Goal: Task Accomplishment & Management: Manage account settings

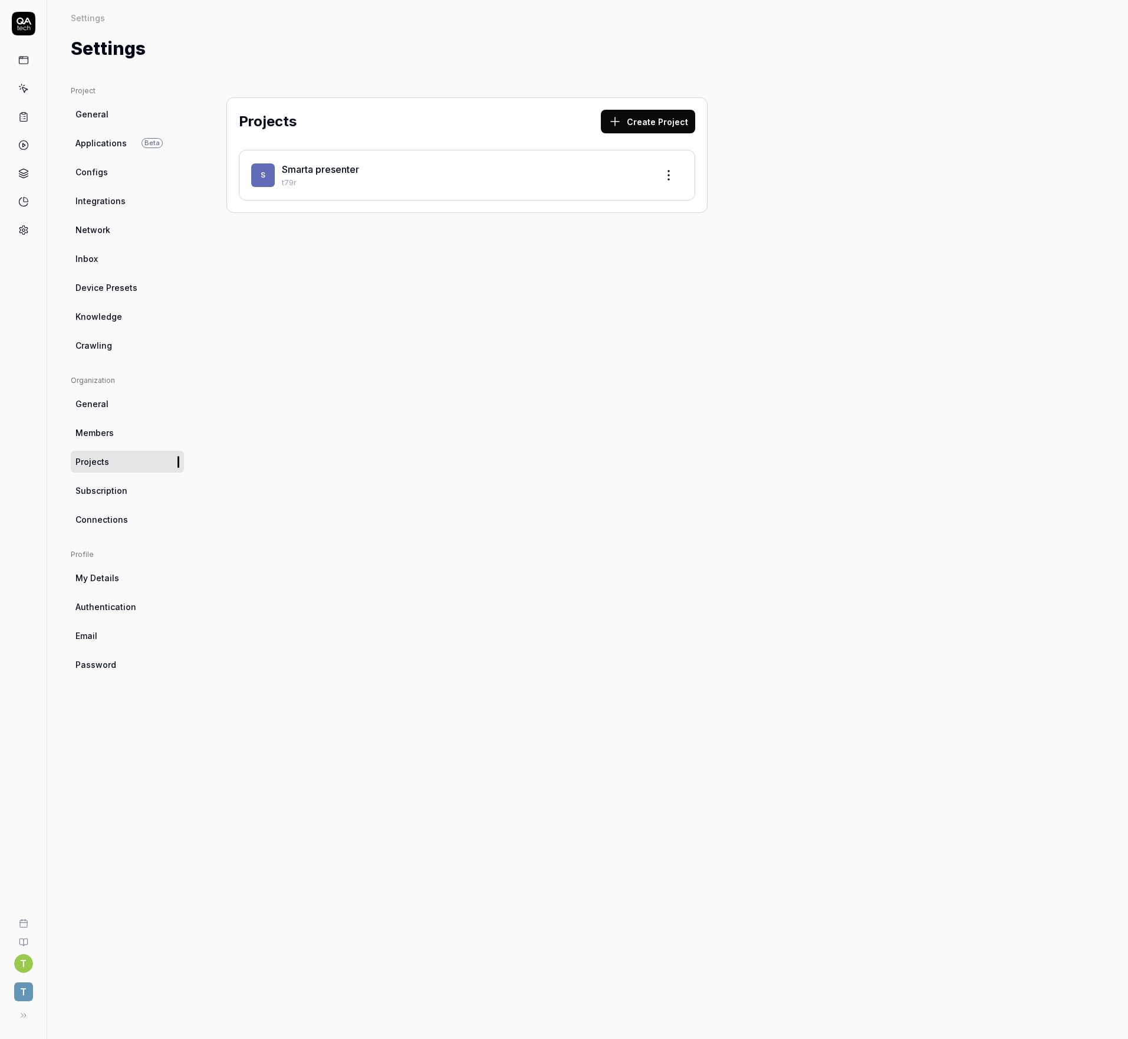
click at [22, 238] on link at bounding box center [23, 229] width 21 height 21
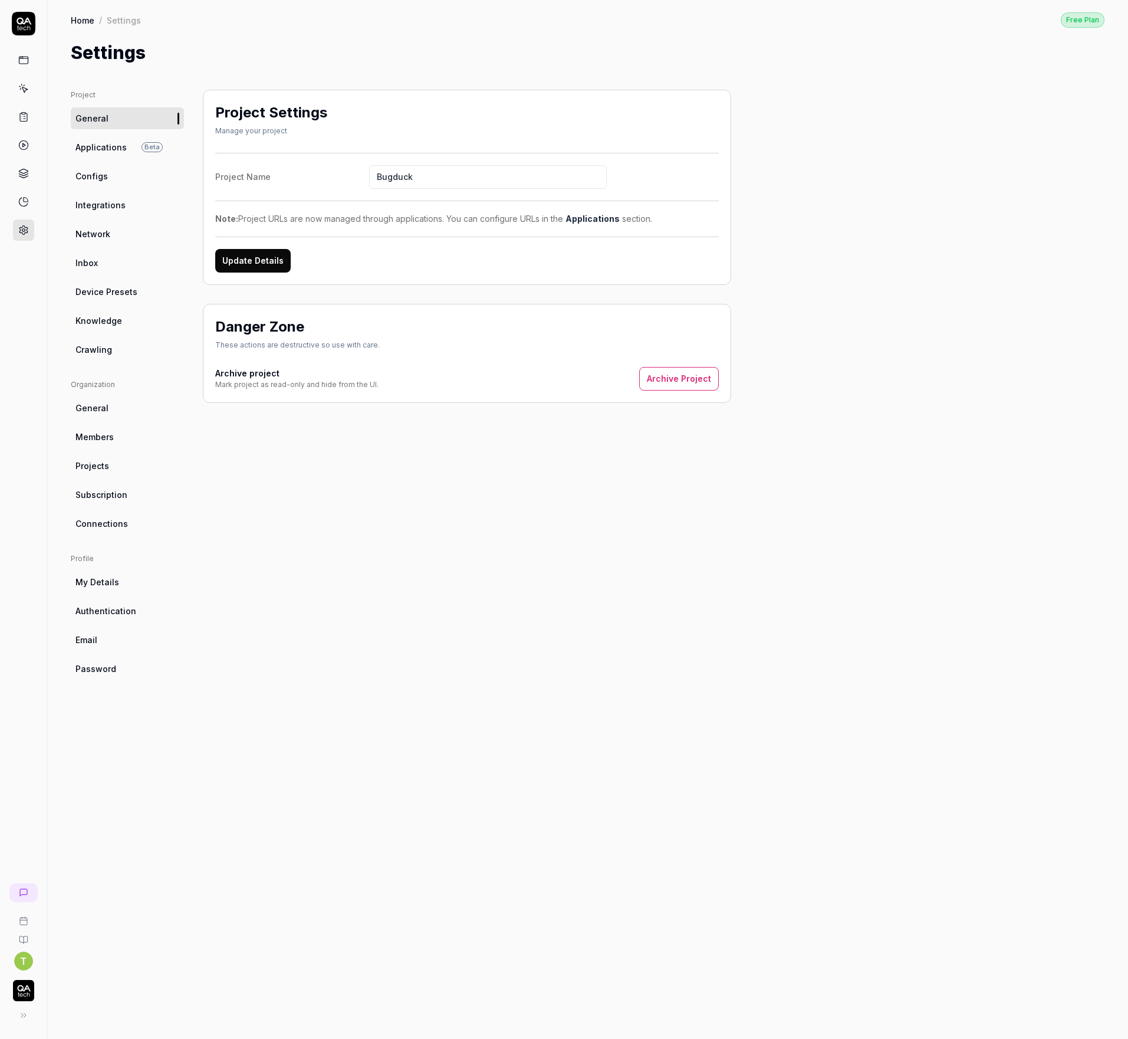
click at [27, 71] on div at bounding box center [23, 145] width 21 height 191
click at [25, 1020] on button at bounding box center [24, 1015] width 24 height 24
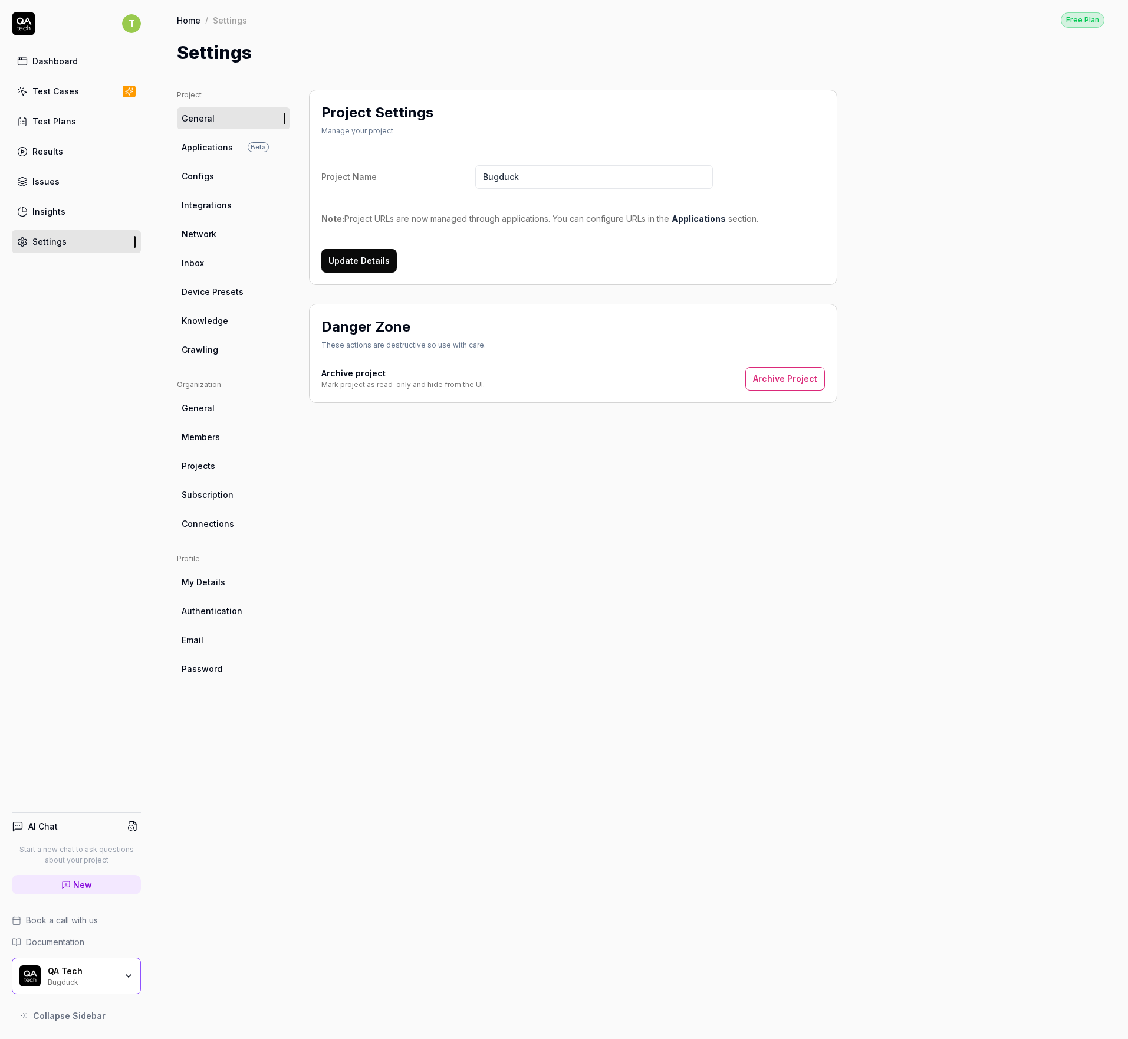
click at [206, 138] on link "Applications Beta" at bounding box center [233, 147] width 113 height 22
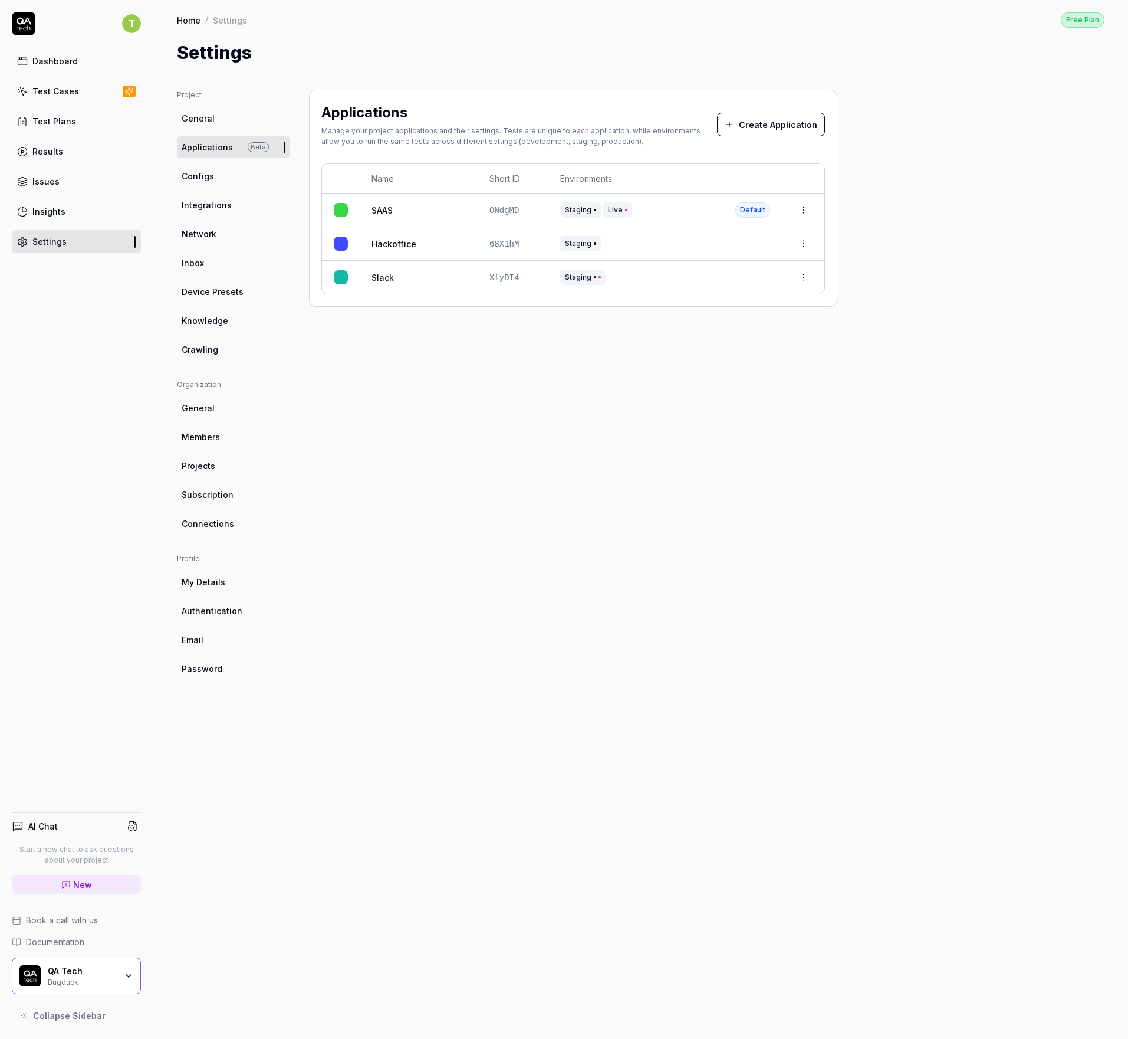
click at [217, 214] on link "Integrations" at bounding box center [233, 205] width 113 height 22
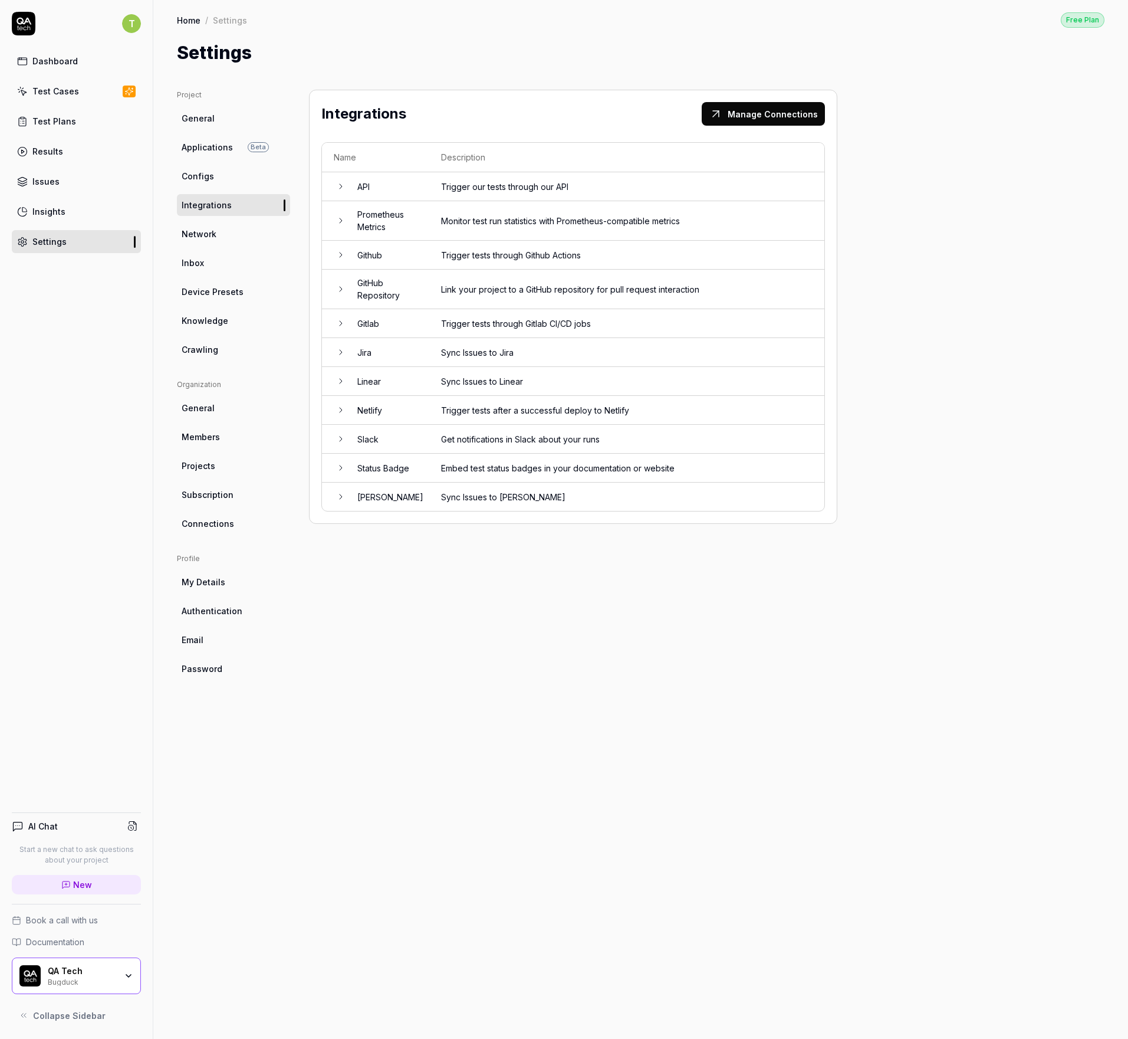
click at [500, 206] on td "Monitor test run statistics with Prometheus-compatible metrics" at bounding box center [626, 221] width 395 height 40
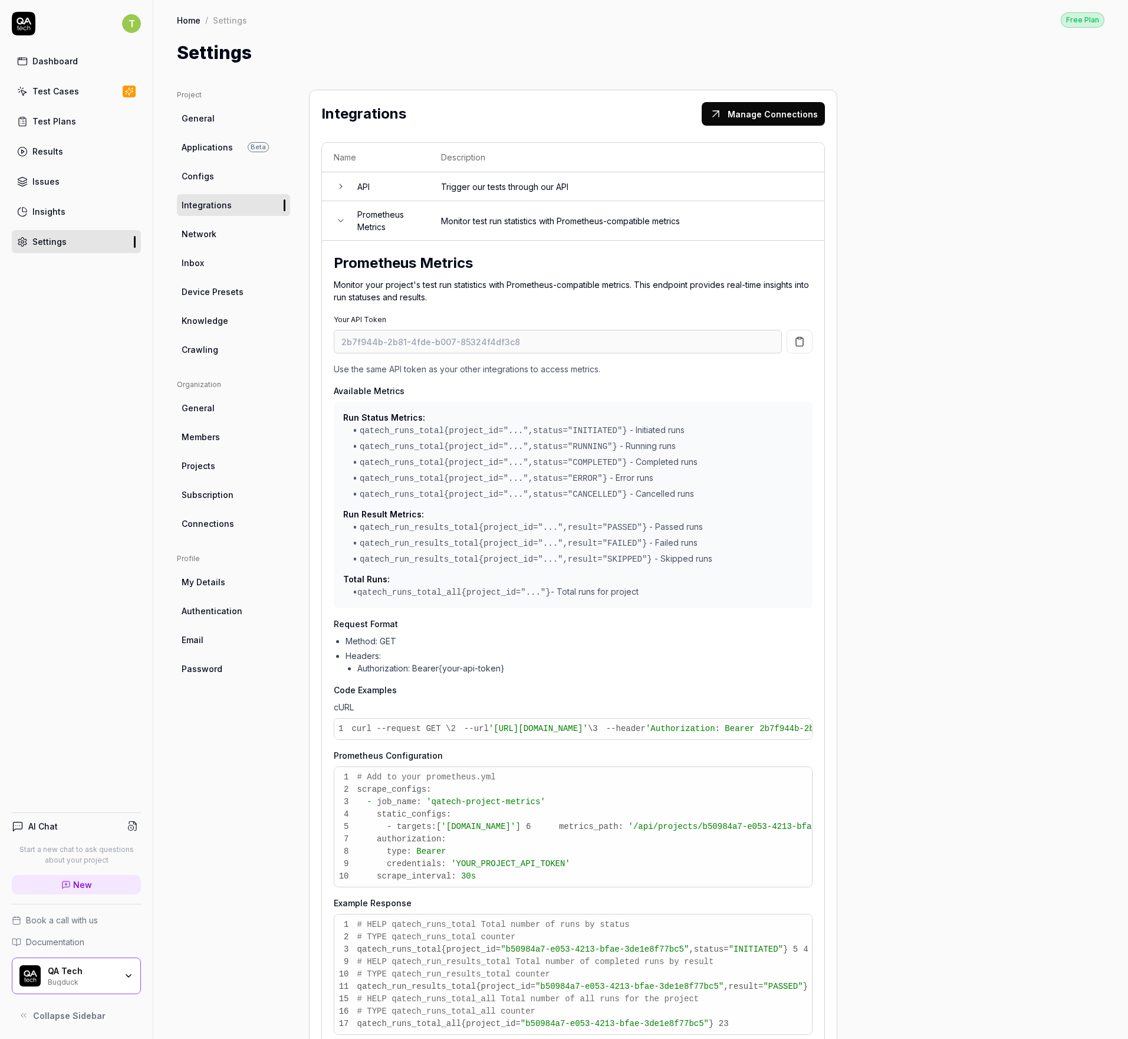
click at [500, 189] on td "Trigger our tests through our API" at bounding box center [626, 186] width 395 height 29
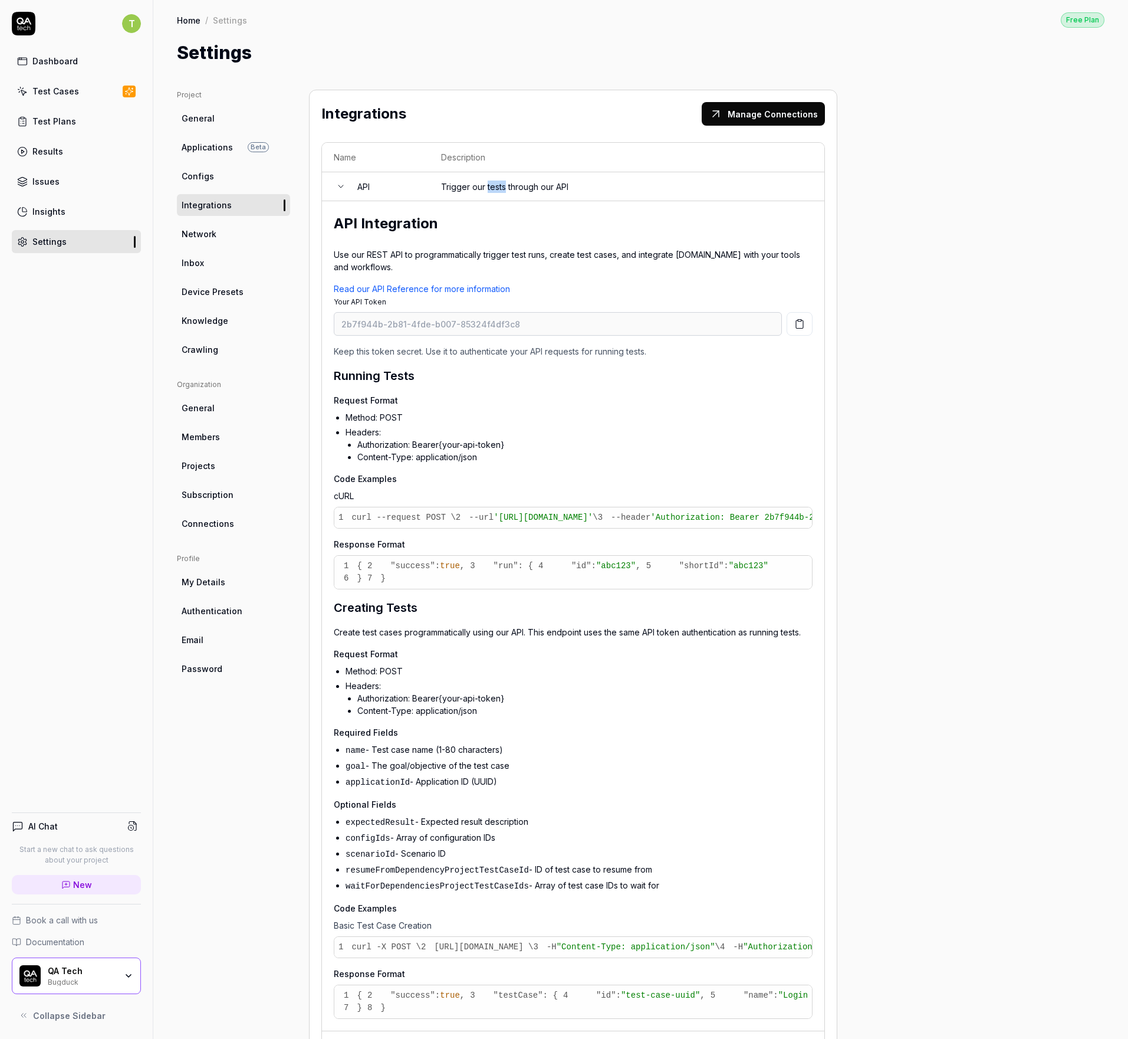
click at [500, 189] on td "Trigger our tests through our API" at bounding box center [626, 186] width 395 height 29
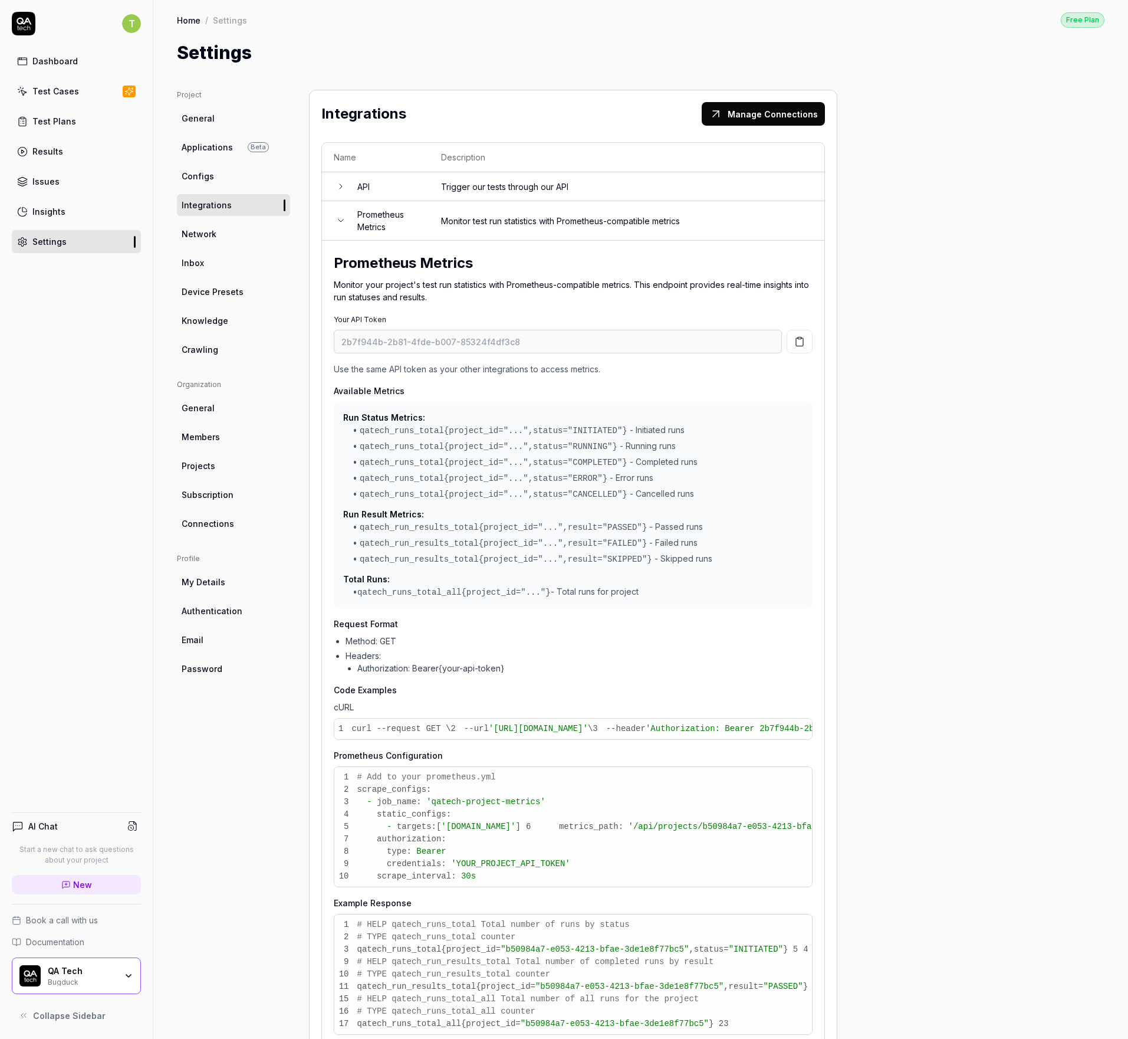
click at [491, 210] on td "Monitor test run statistics with Prometheus-compatible metrics" at bounding box center [626, 221] width 395 height 40
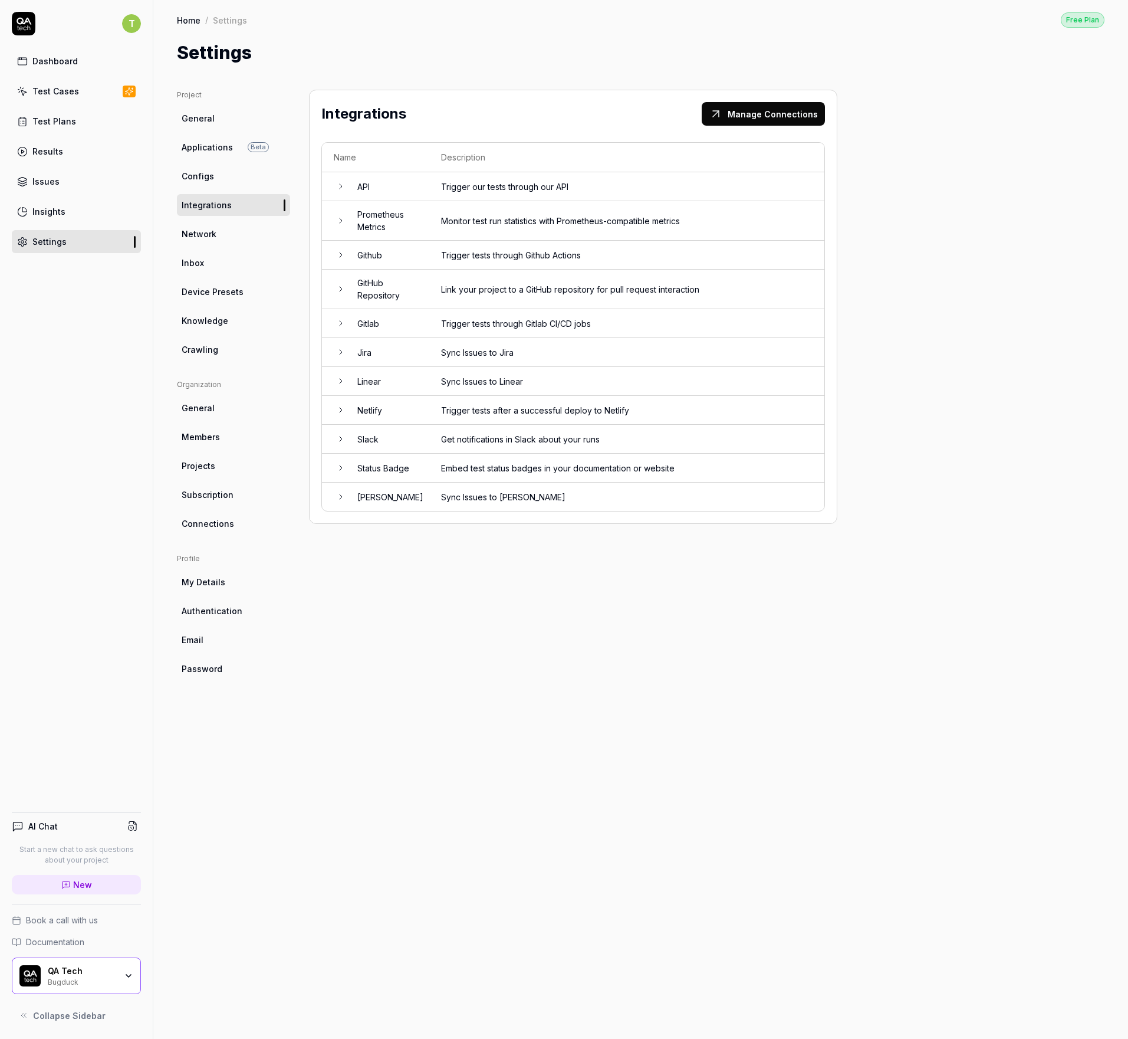
click at [477, 298] on td "Link your project to a GitHub repository for pull request interaction" at bounding box center [626, 290] width 395 height 40
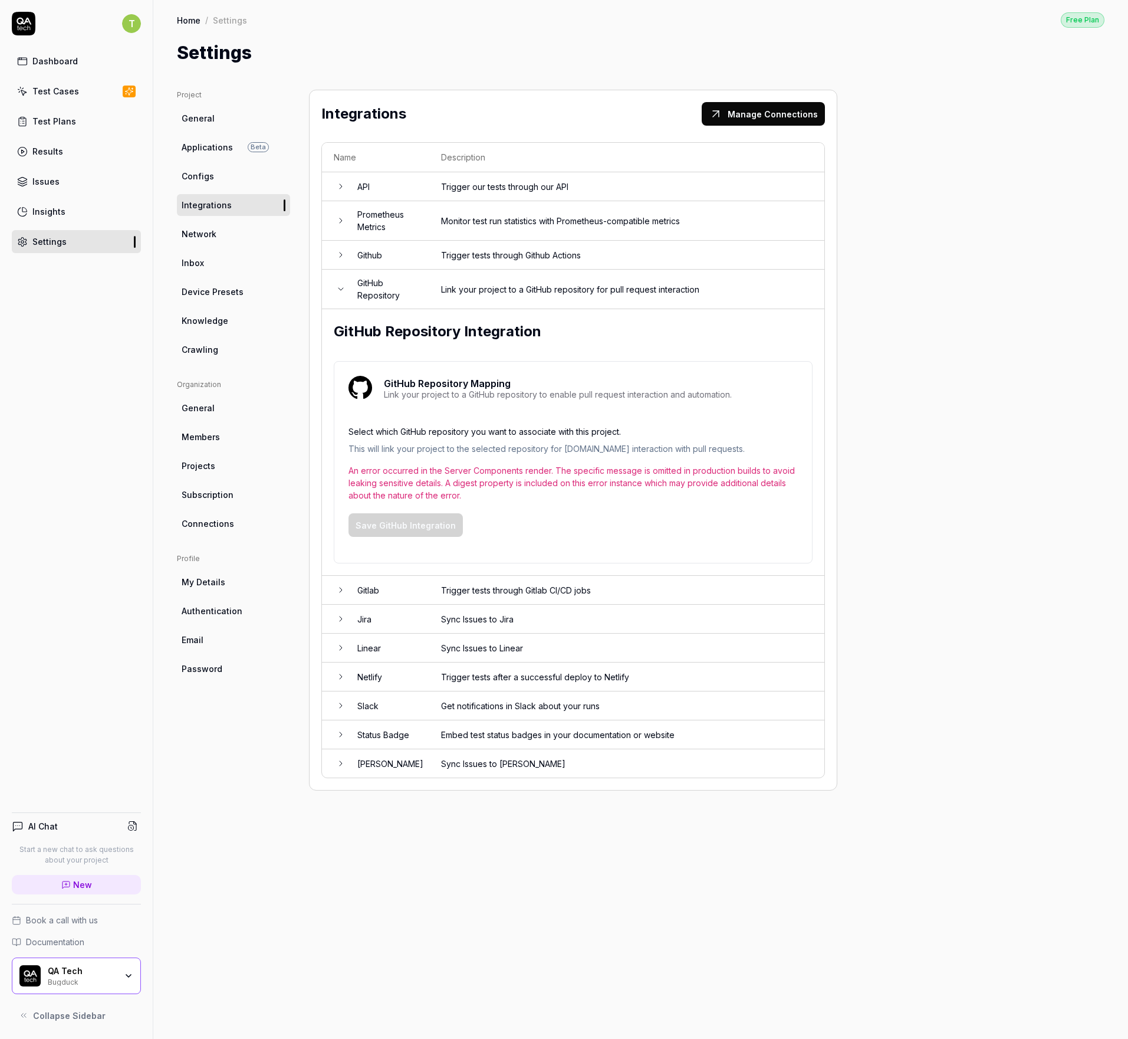
click at [416, 477] on div "An error occurred in the Server Components render. The specific message is omit…" at bounding box center [573, 482] width 449 height 37
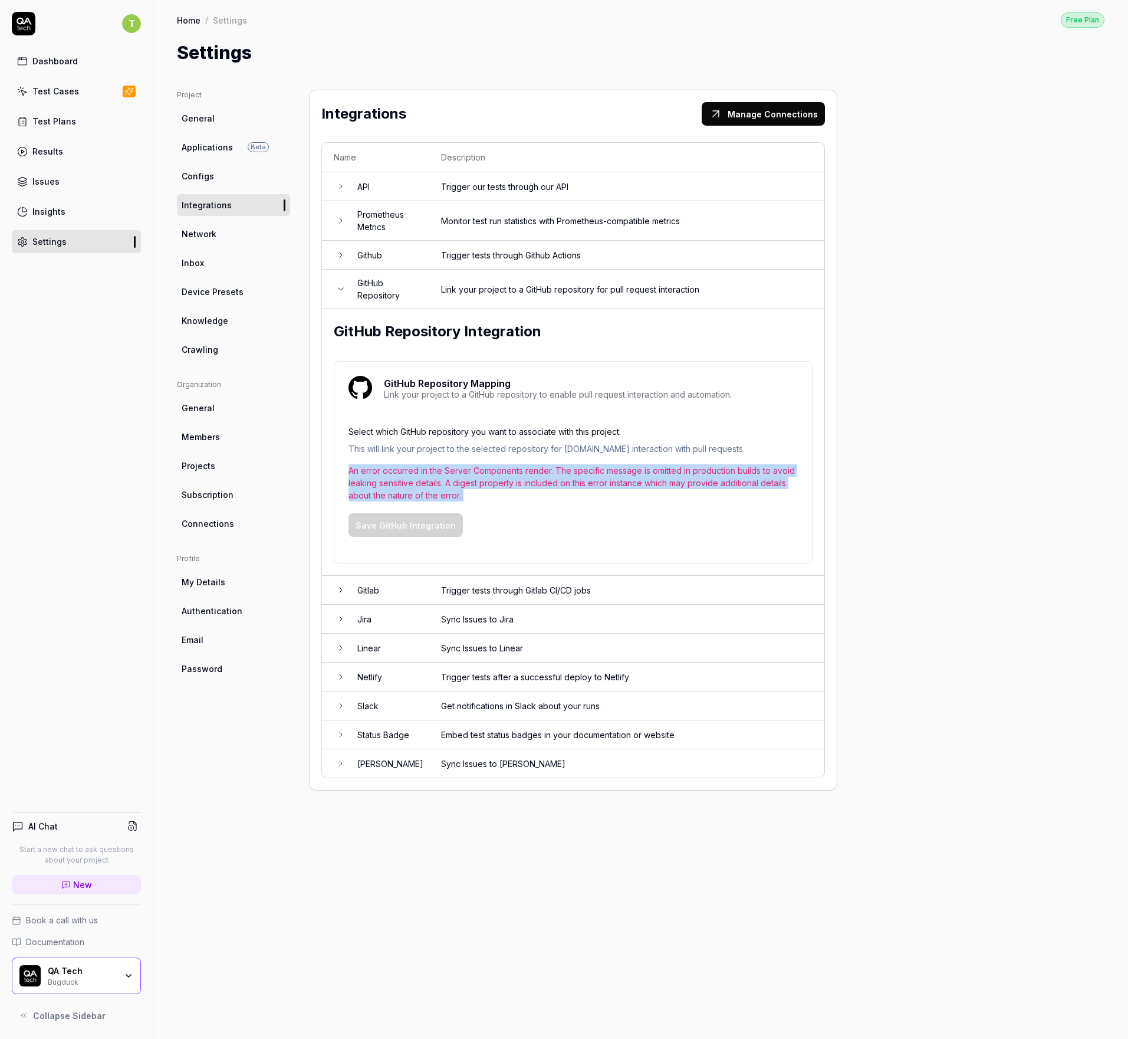
click at [416, 477] on div "An error occurred in the Server Components render. The specific message is omit…" at bounding box center [573, 482] width 449 height 37
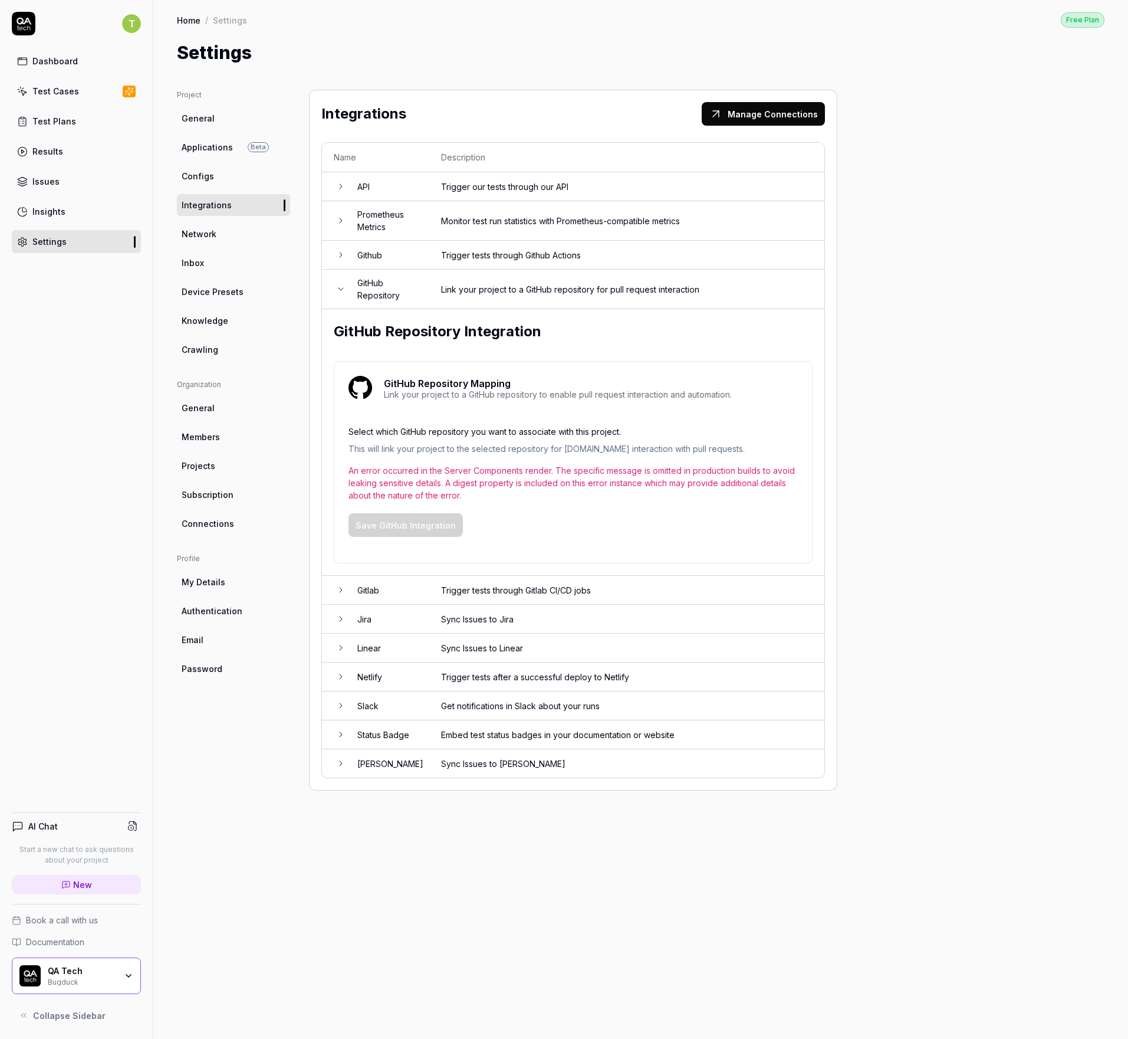
click at [432, 474] on div "An error occurred in the Server Components render. The specific message is omit…" at bounding box center [573, 482] width 449 height 37
click at [232, 527] on link "Connections" at bounding box center [233, 524] width 113 height 22
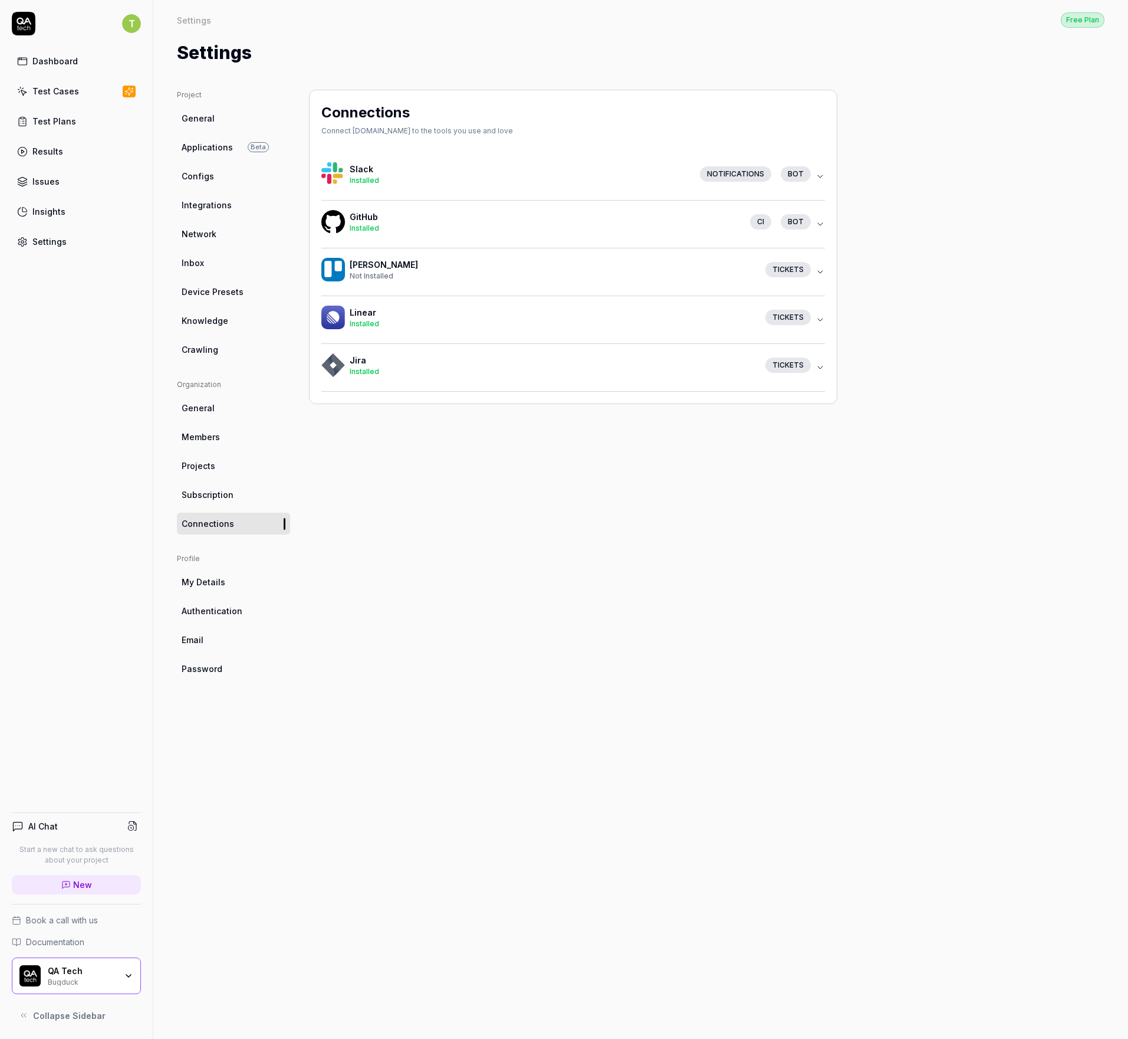
click at [449, 212] on h4 "GitHub" at bounding box center [545, 217] width 391 height 12
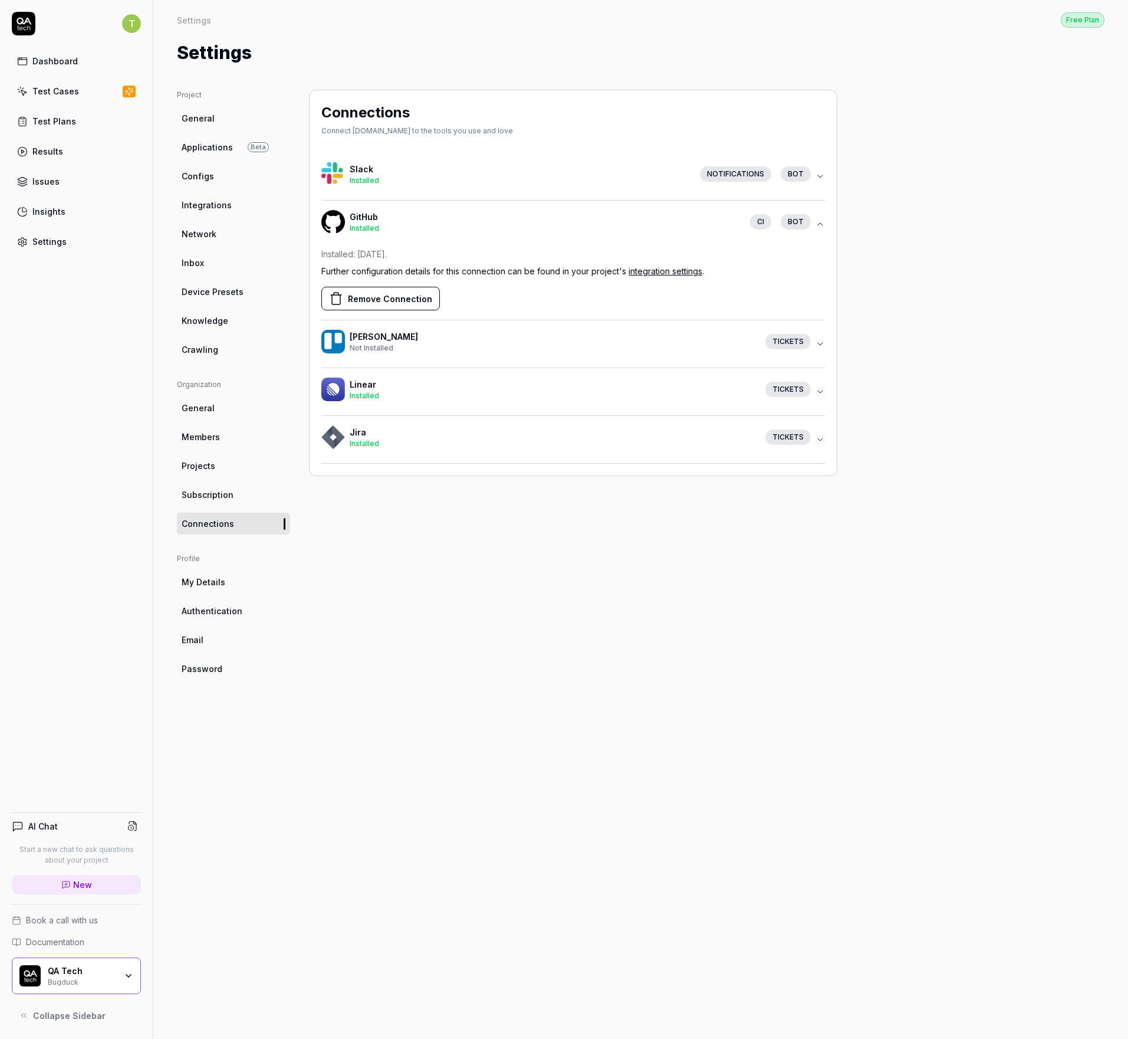
click at [448, 218] on h4 "GitHub" at bounding box center [545, 217] width 391 height 12
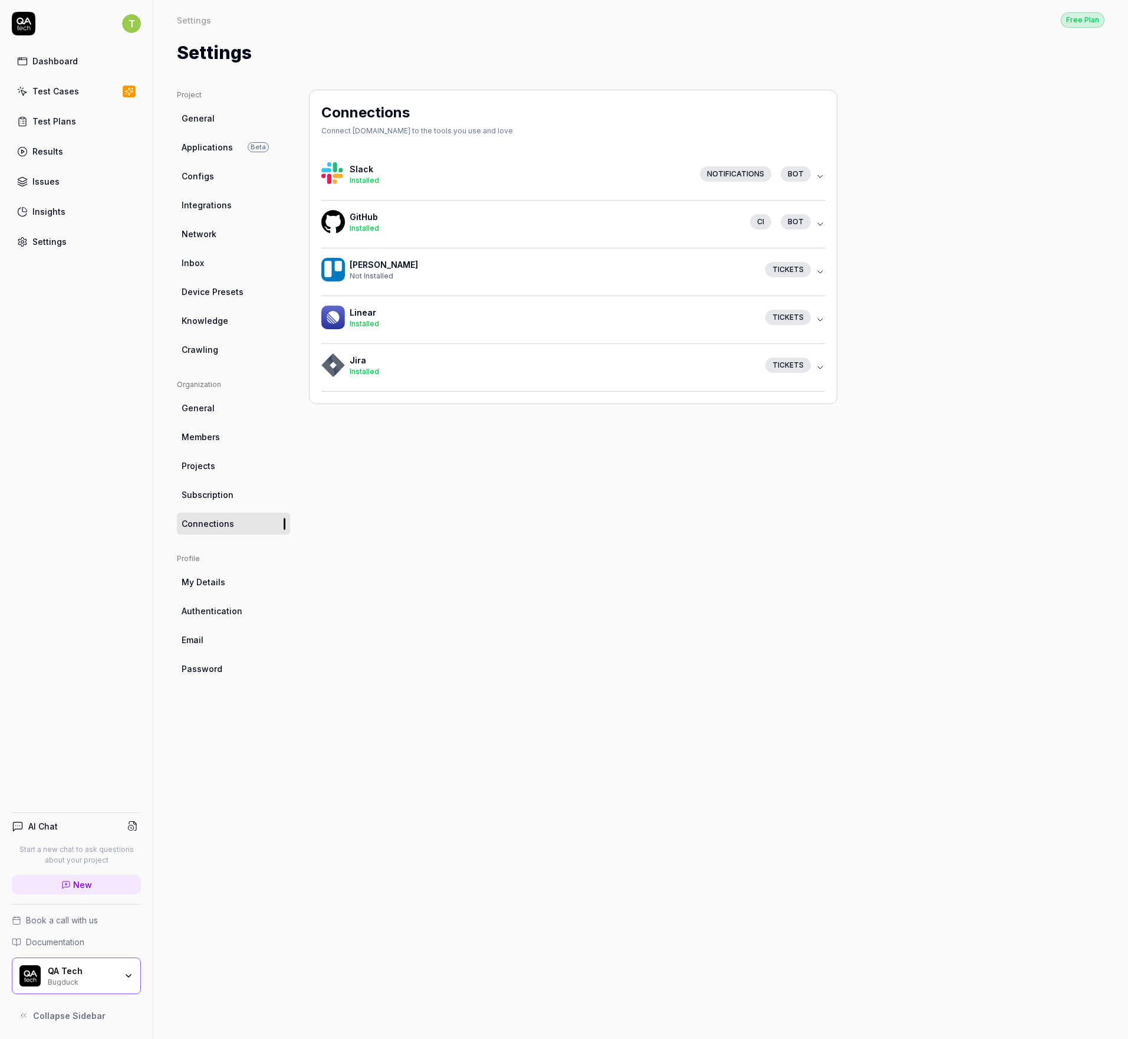
click at [45, 62] on div "Dashboard" at bounding box center [54, 61] width 45 height 12
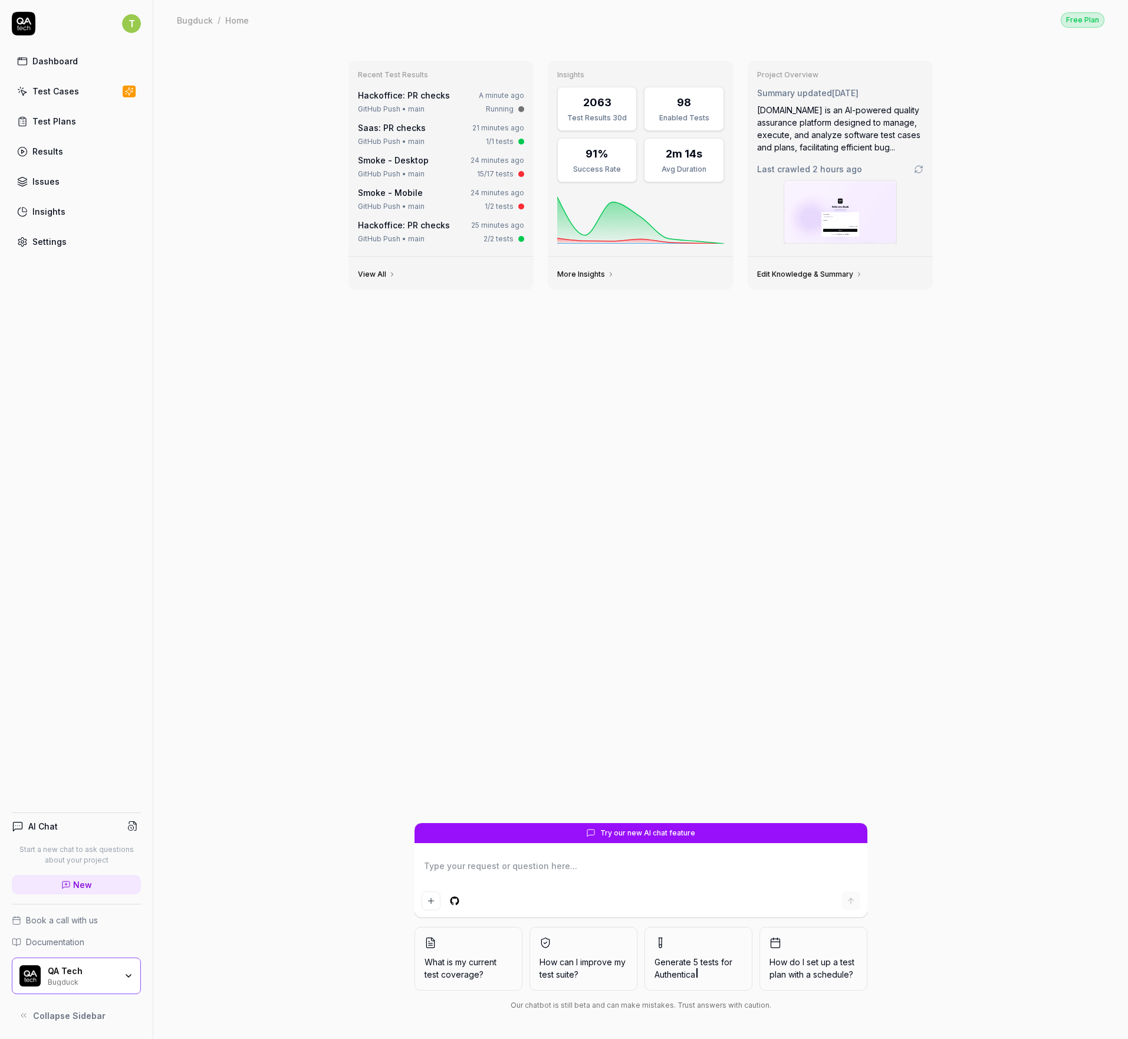
click at [110, 979] on div "Bugduck" at bounding box center [82, 980] width 68 height 9
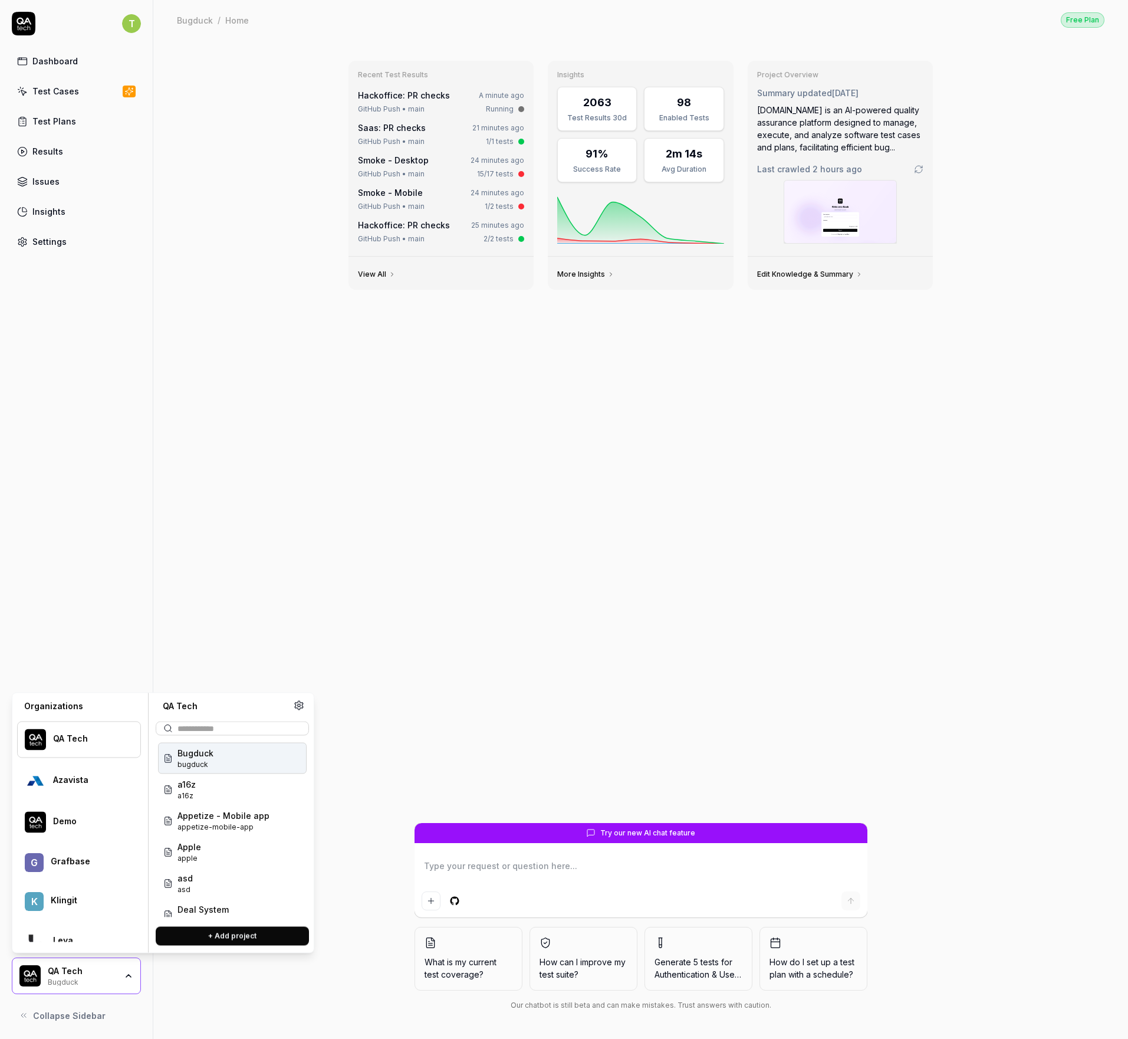
click at [110, 979] on div "Bugduck" at bounding box center [82, 980] width 68 height 9
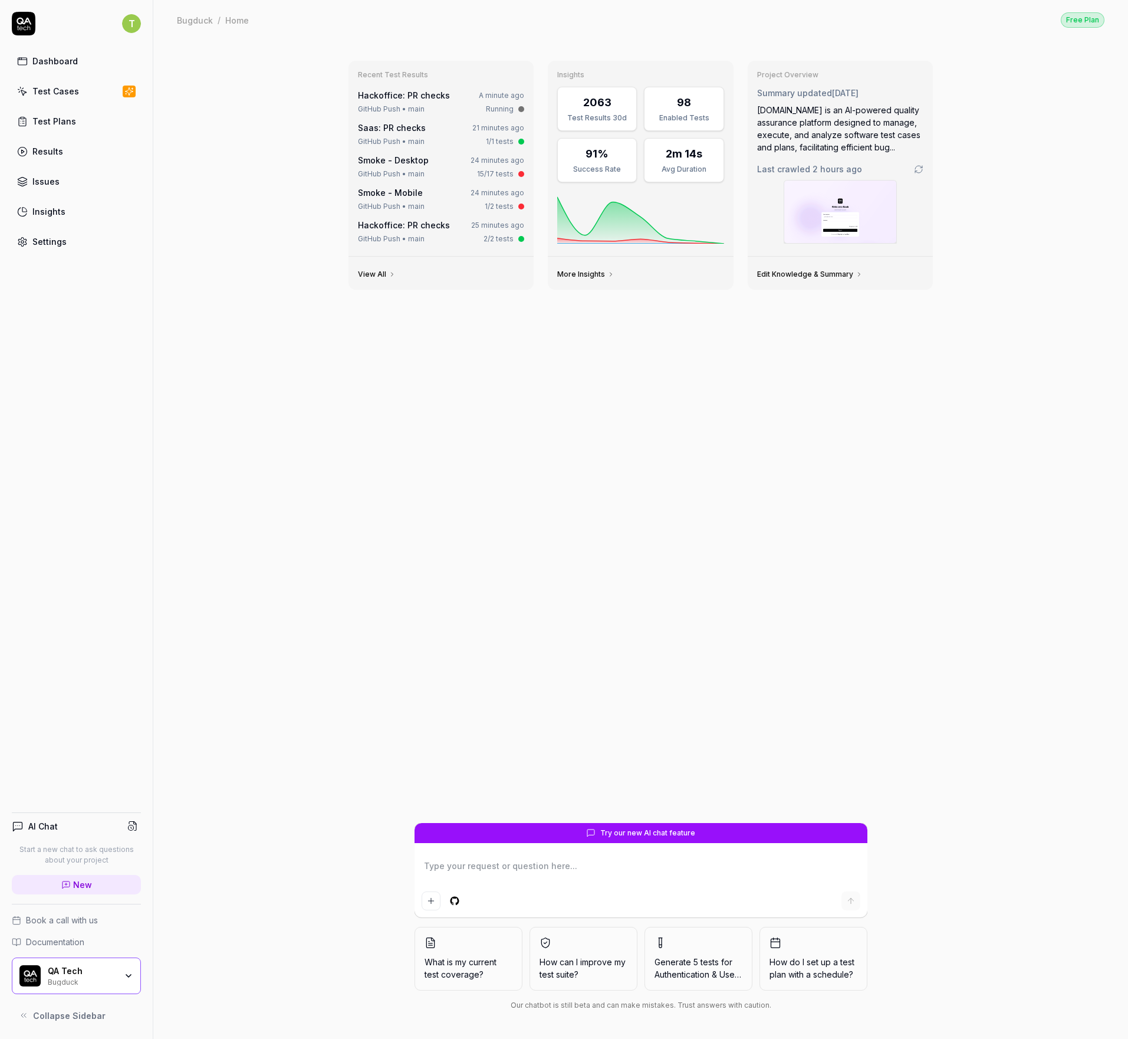
click at [110, 979] on div "Bugduck" at bounding box center [82, 980] width 68 height 9
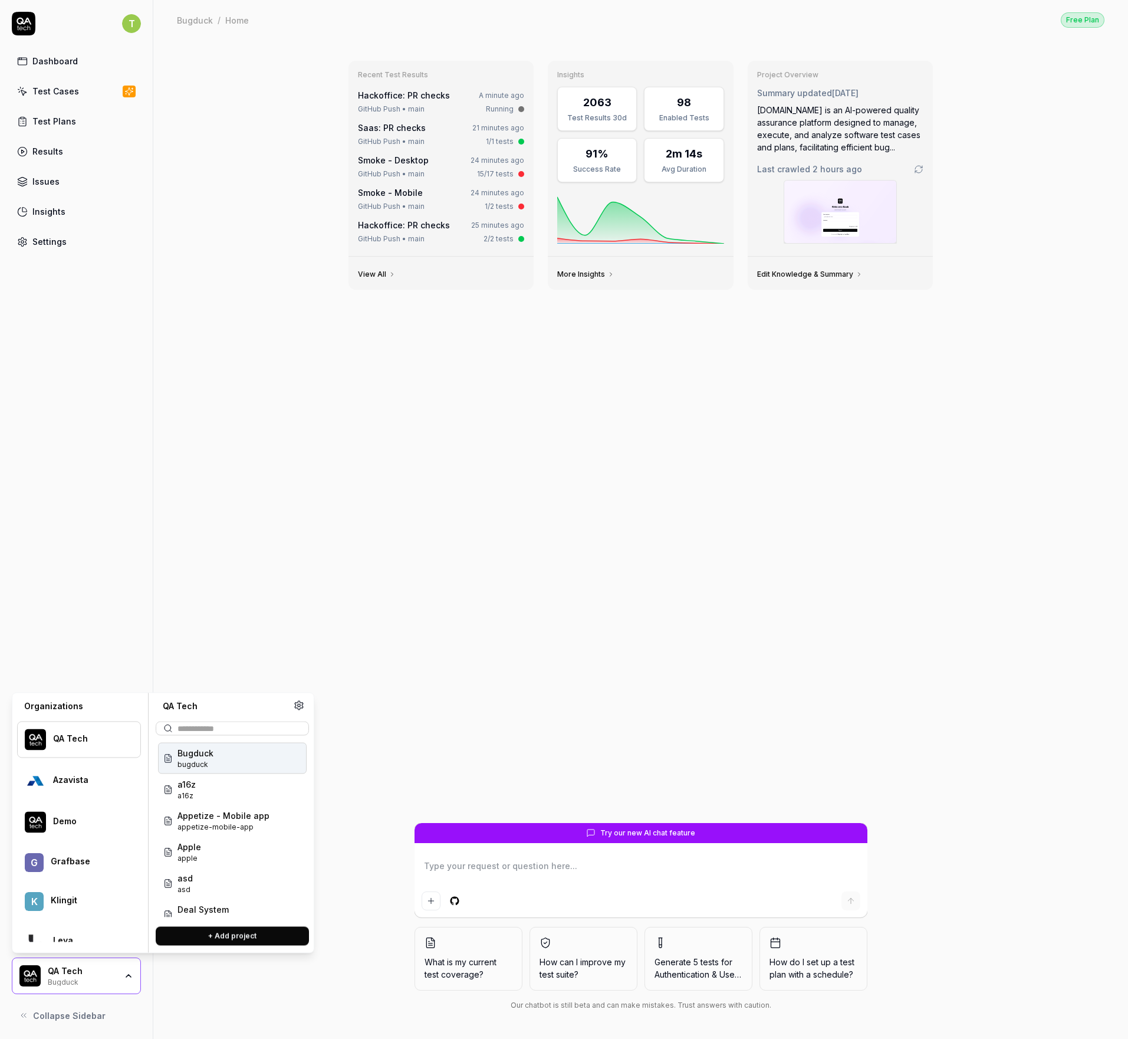
click at [110, 979] on div "Bugduck" at bounding box center [82, 980] width 68 height 9
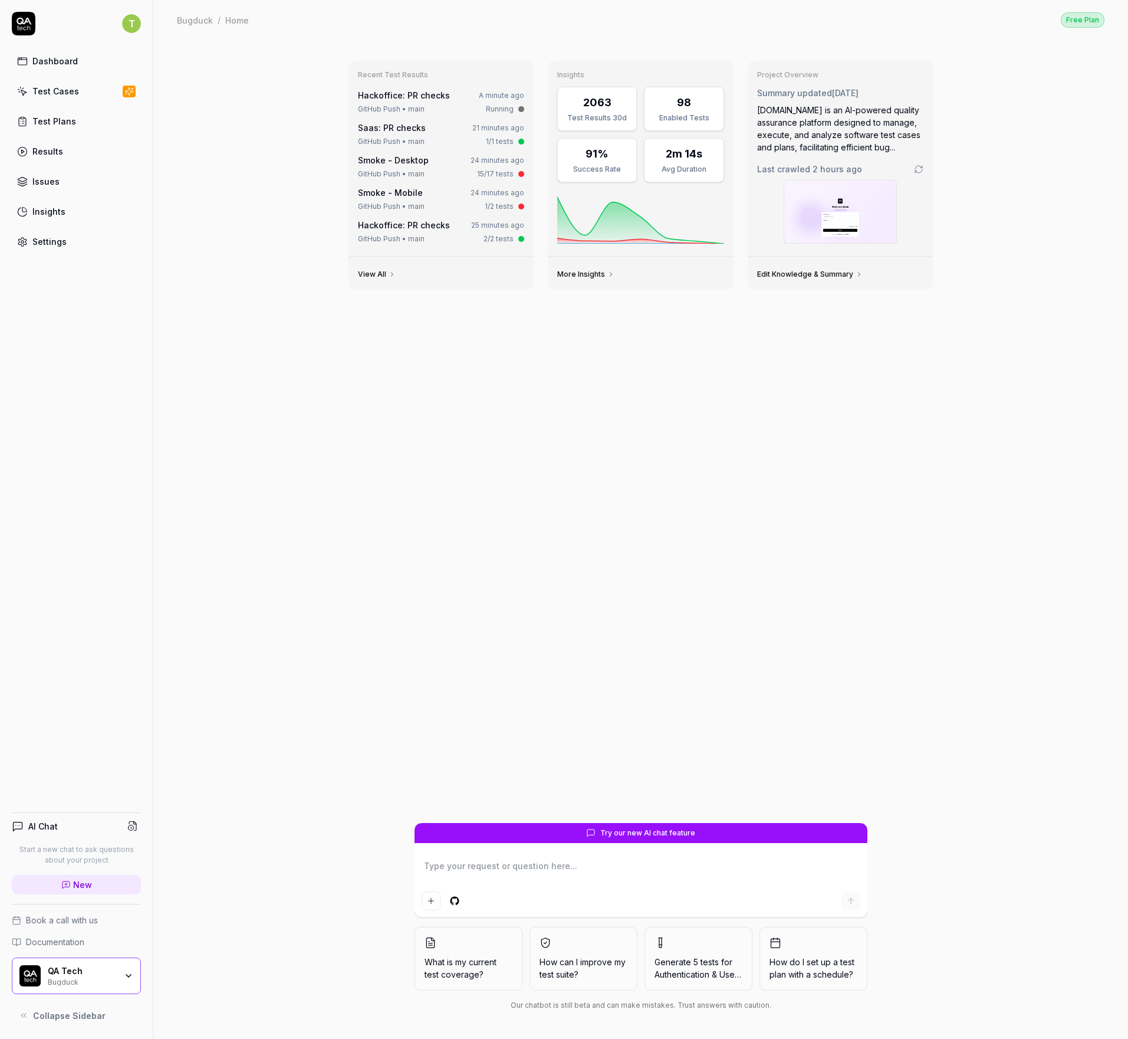
click at [110, 979] on div "Bugduck" at bounding box center [82, 980] width 68 height 9
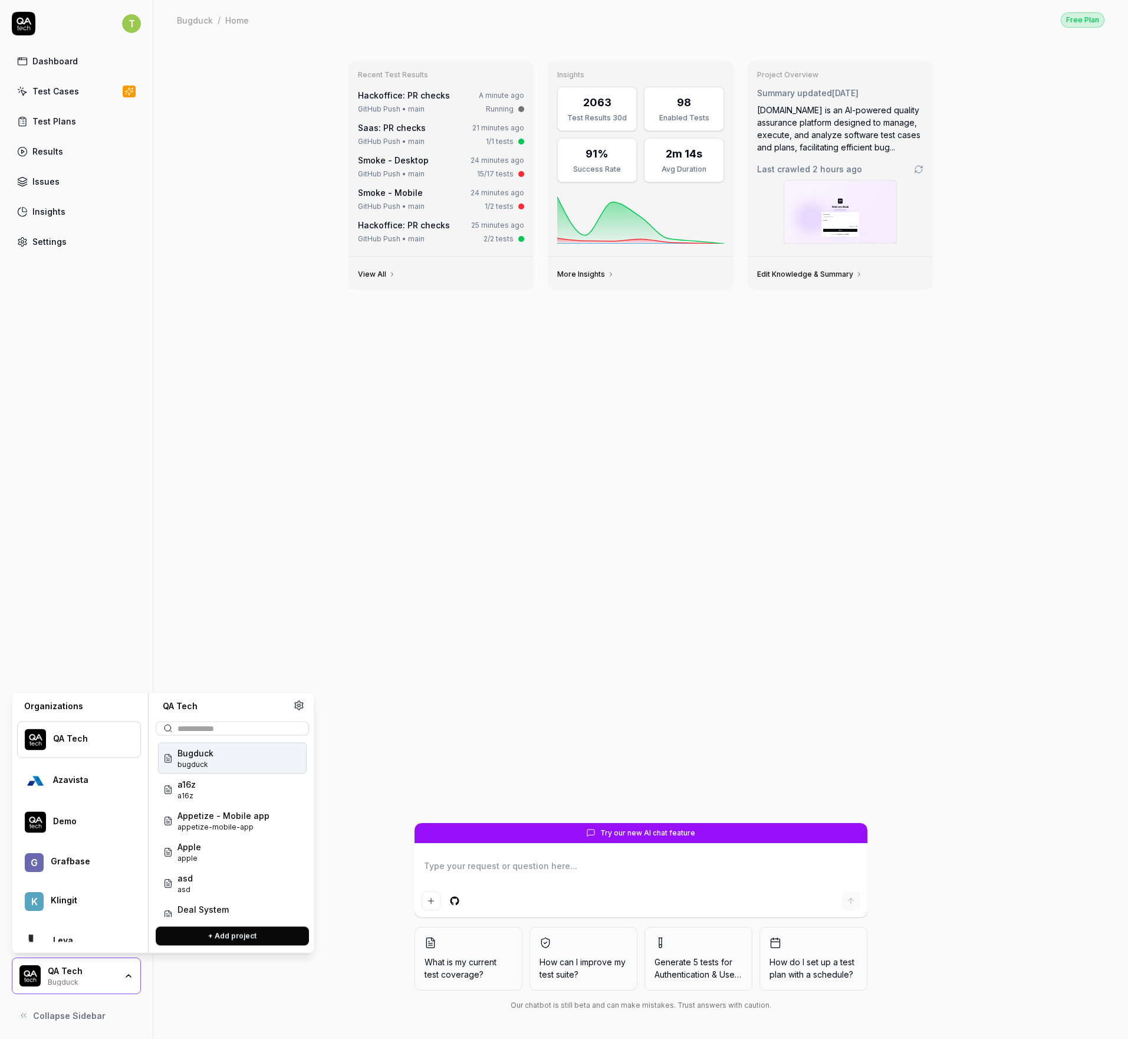
click at [110, 979] on div "Bugduck" at bounding box center [82, 980] width 68 height 9
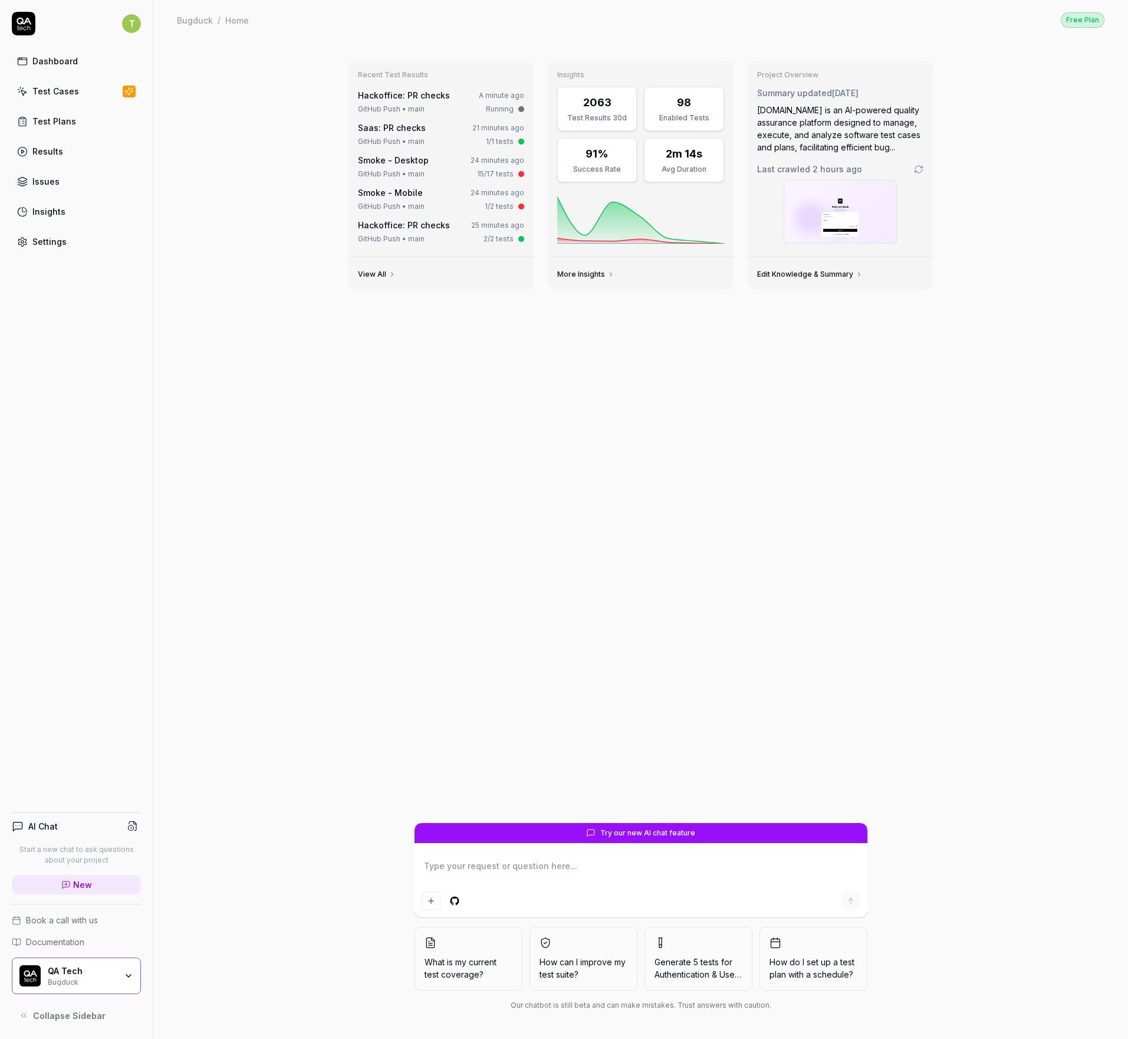
click at [110, 979] on div "Bugduck" at bounding box center [82, 980] width 68 height 9
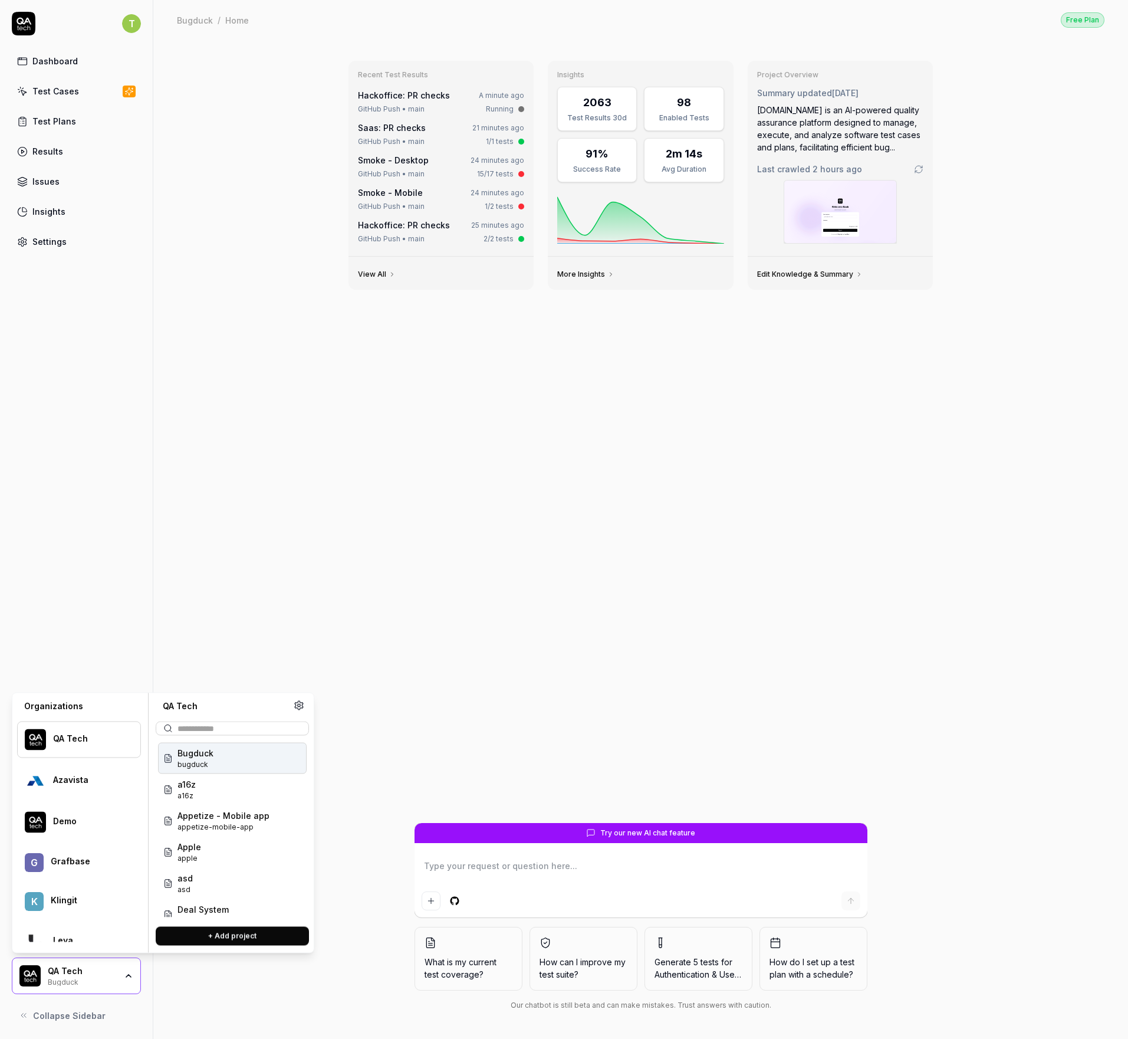
click at [110, 979] on div "Bugduck" at bounding box center [82, 980] width 68 height 9
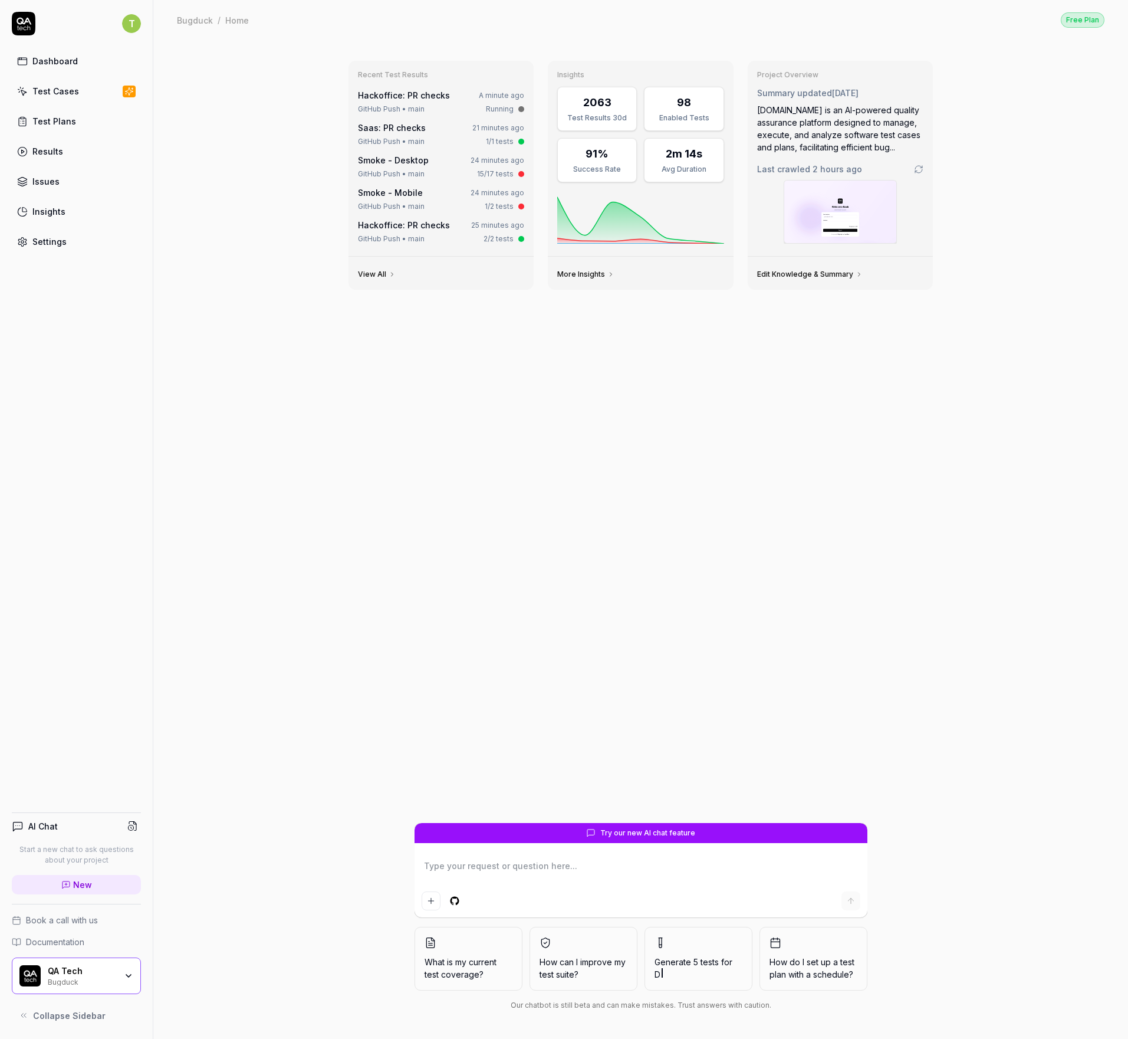
click at [110, 979] on div "Bugduck" at bounding box center [82, 980] width 68 height 9
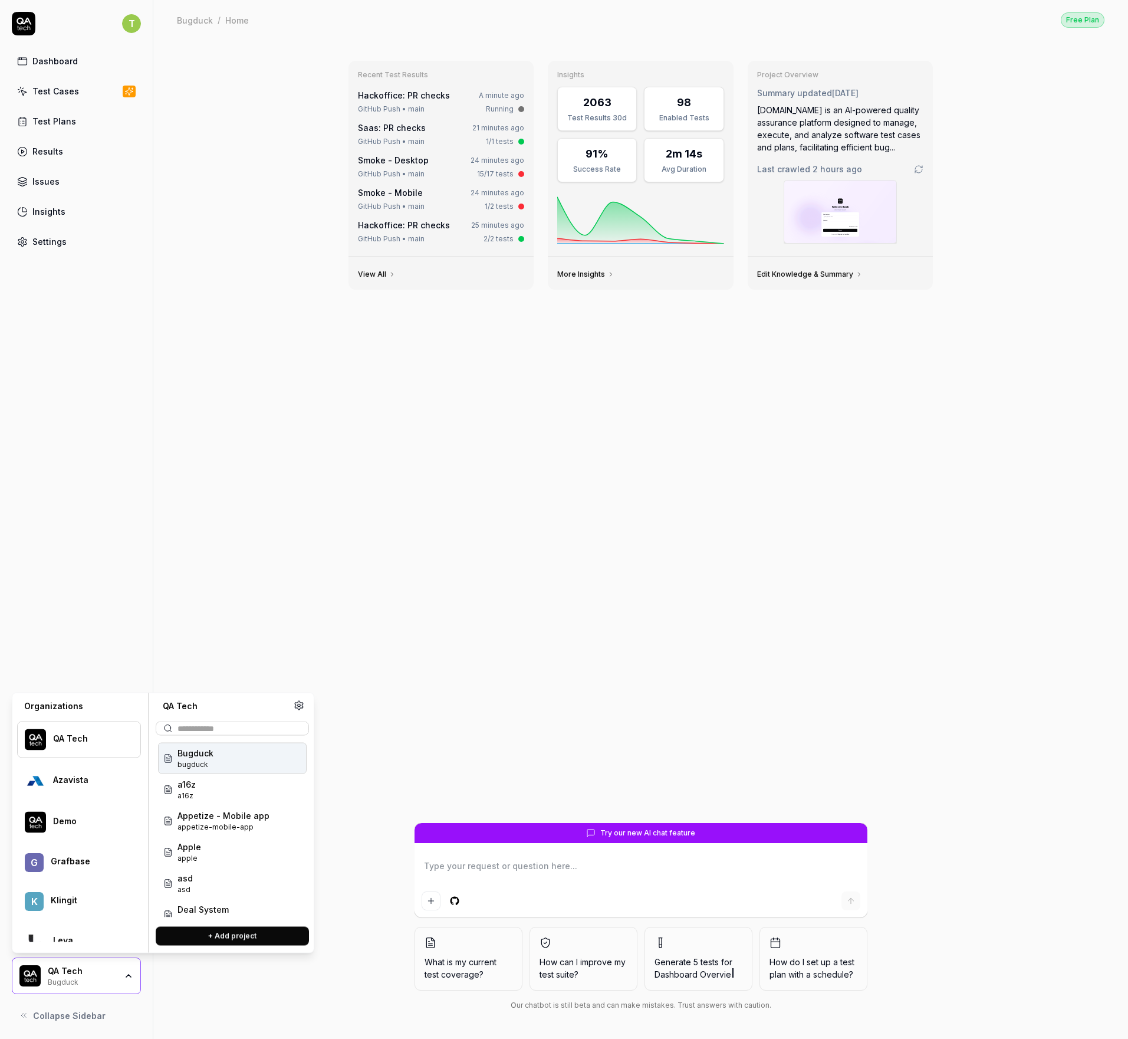
click at [110, 979] on div "Bugduck" at bounding box center [82, 980] width 68 height 9
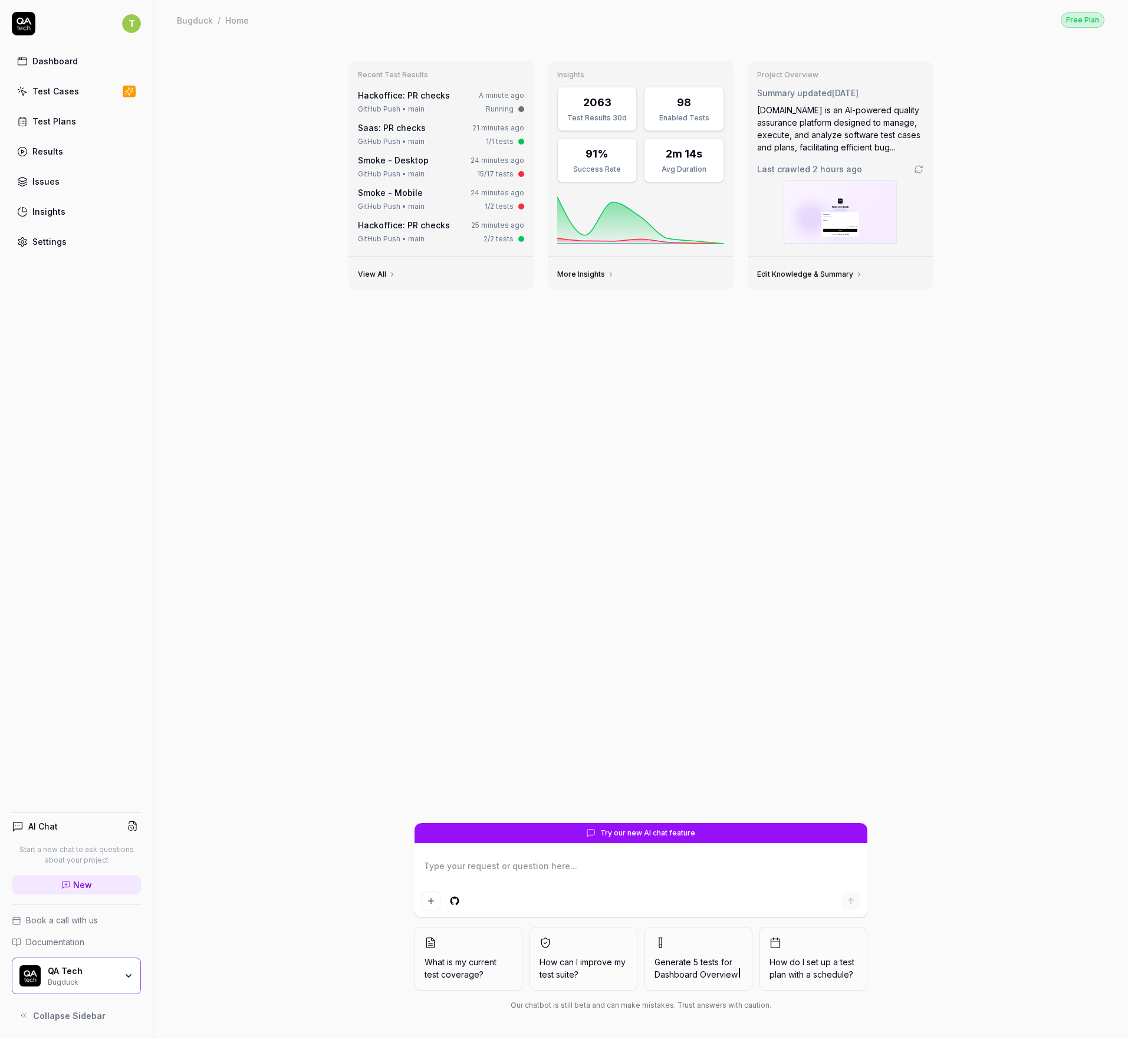
click at [110, 979] on div "Bugduck" at bounding box center [82, 980] width 68 height 9
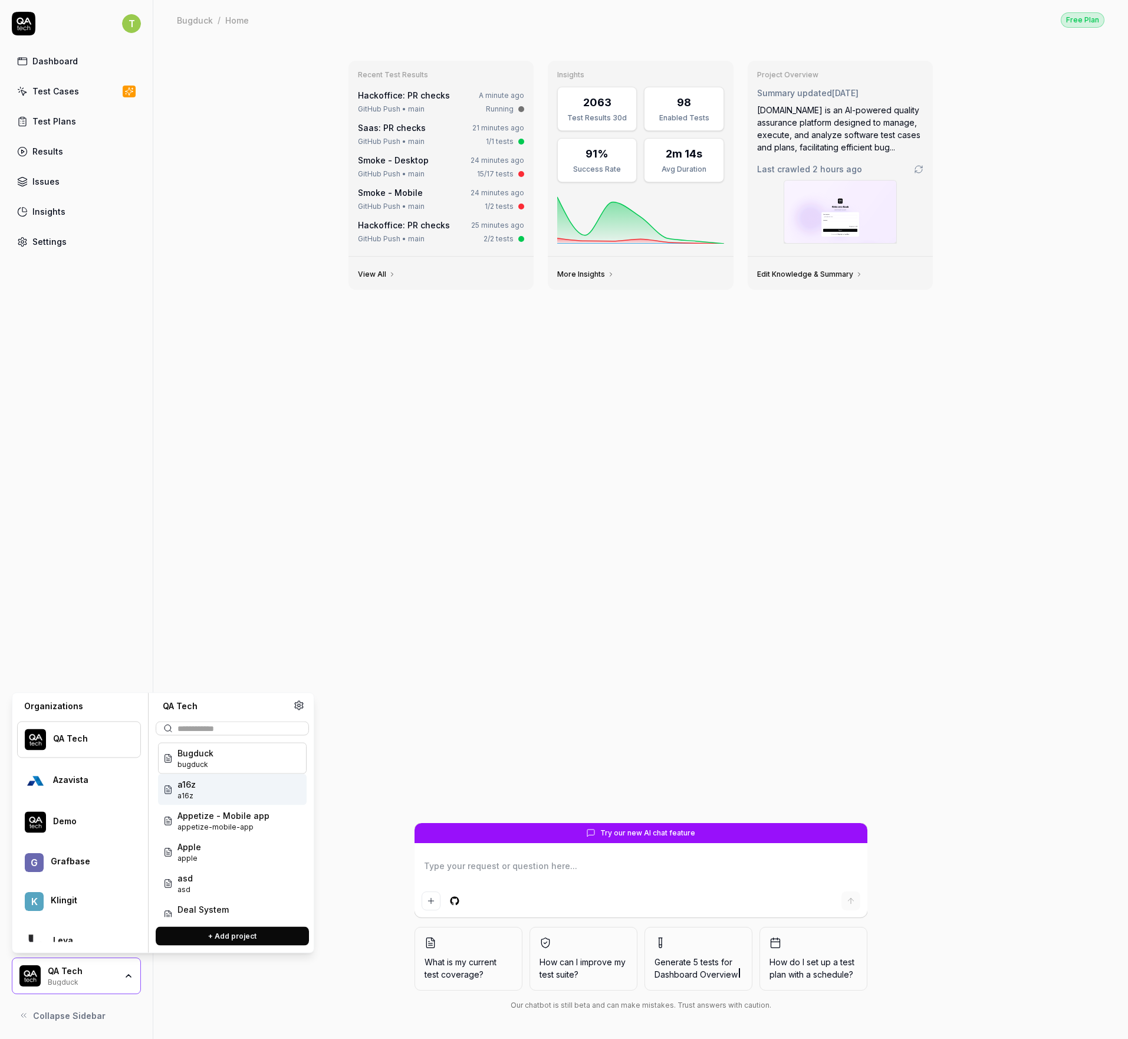
click at [269, 405] on div "Recent Test Results Hackoffice: PR checks A minute ago GitHub Push • main Runni…" at bounding box center [640, 539] width 975 height 999
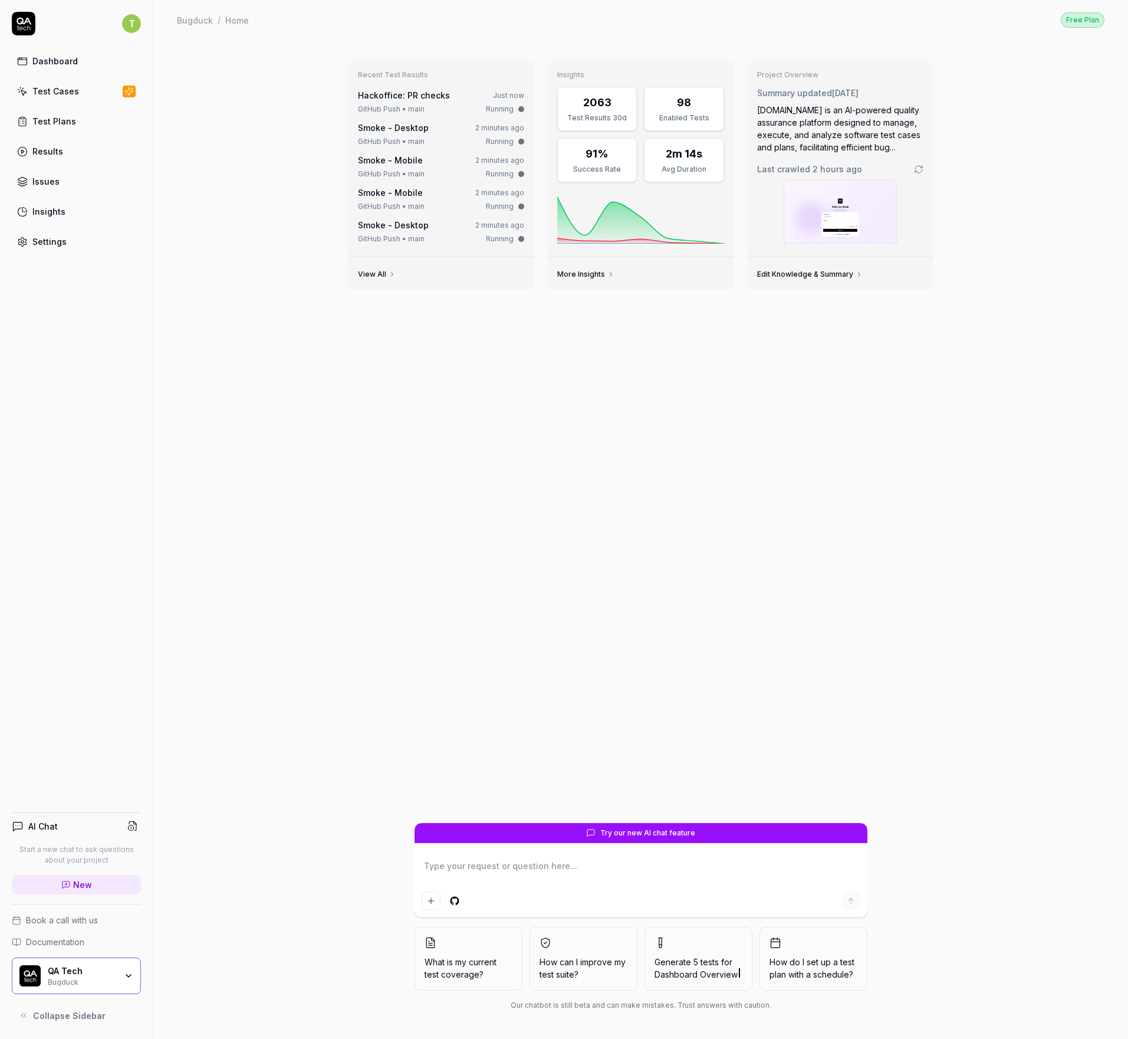
click at [72, 246] on link "Settings" at bounding box center [76, 241] width 129 height 23
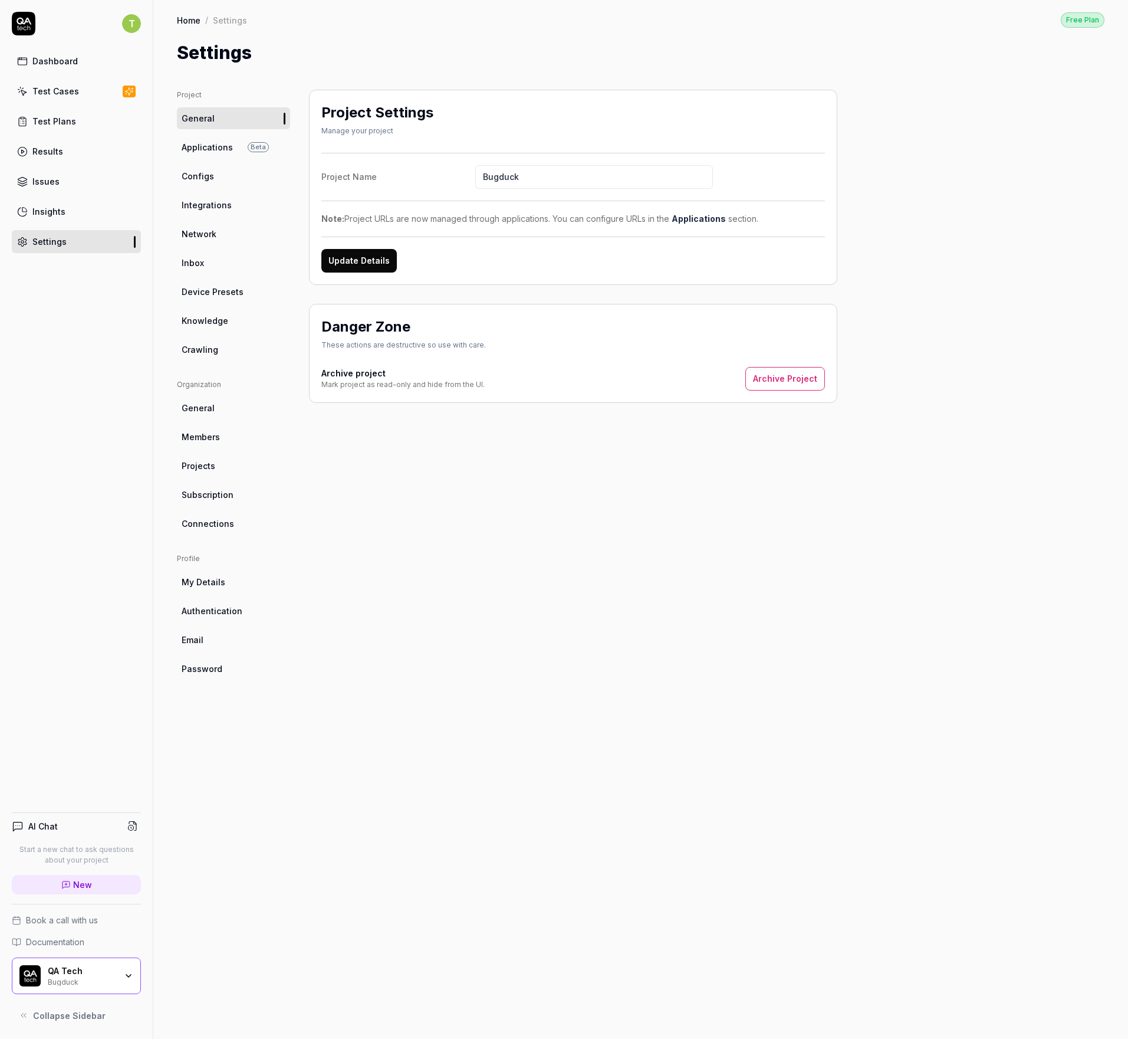
click at [205, 202] on span "Integrations" at bounding box center [207, 205] width 50 height 12
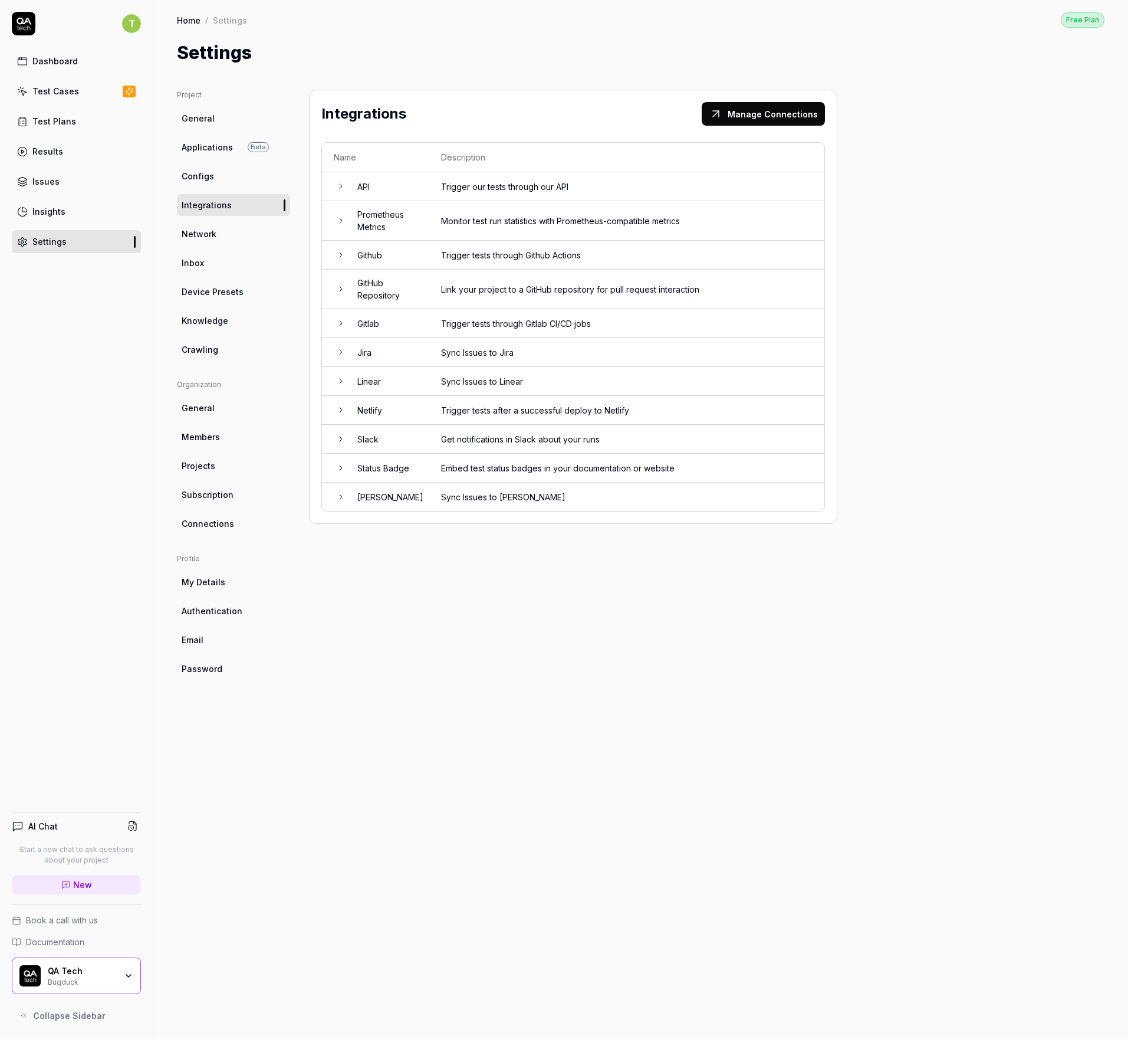
click at [498, 278] on td "Link your project to a GitHub repository for pull request interaction" at bounding box center [626, 290] width 395 height 40
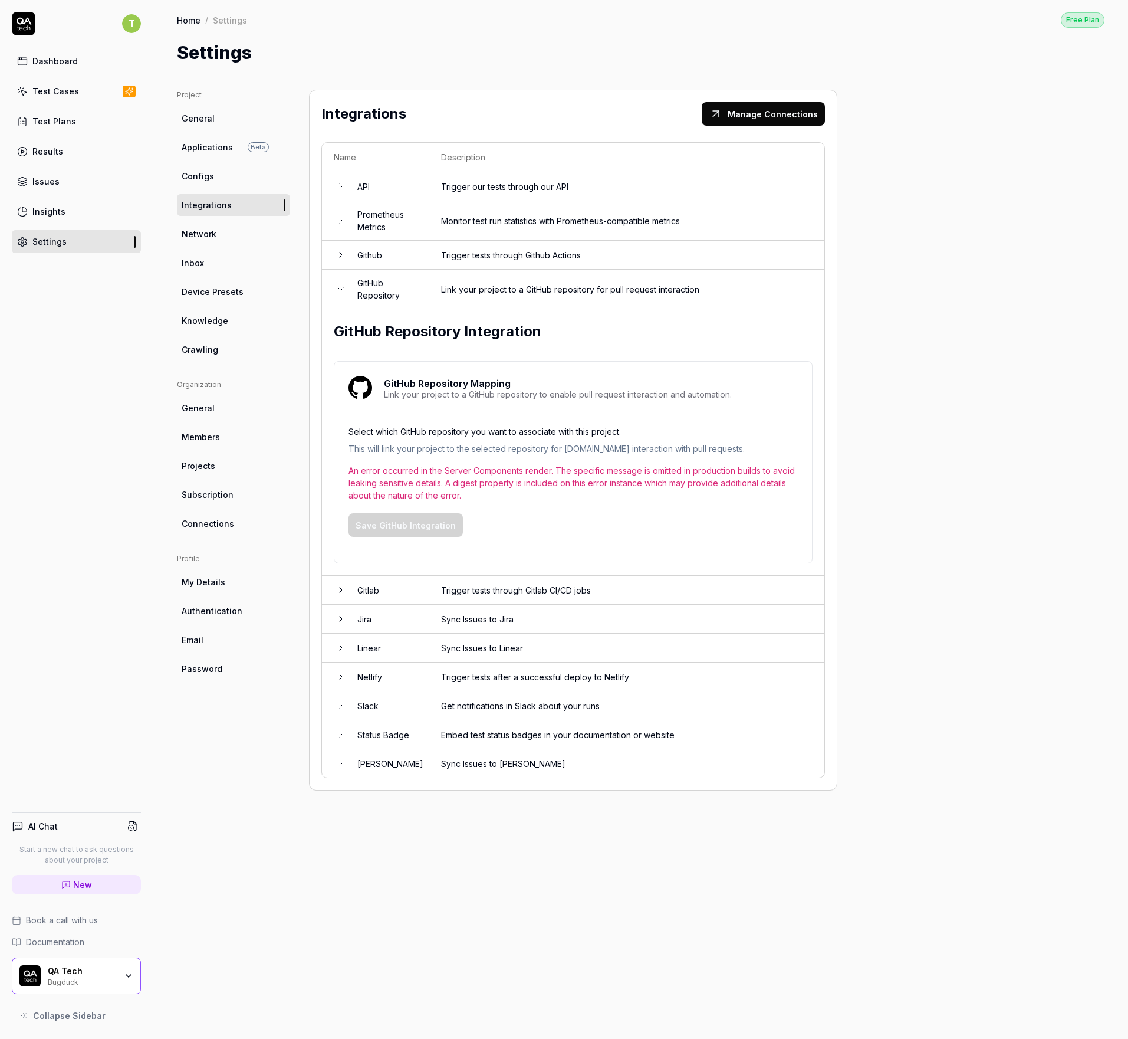
click at [523, 469] on div "An error occurred in the Server Components render. The specific message is omit…" at bounding box center [573, 482] width 449 height 37
click at [485, 489] on div "An error occurred in the Server Components render. The specific message is omit…" at bounding box center [573, 482] width 449 height 37
click at [433, 481] on div "An error occurred in the Server Components render. The specific message is omit…" at bounding box center [573, 482] width 449 height 37
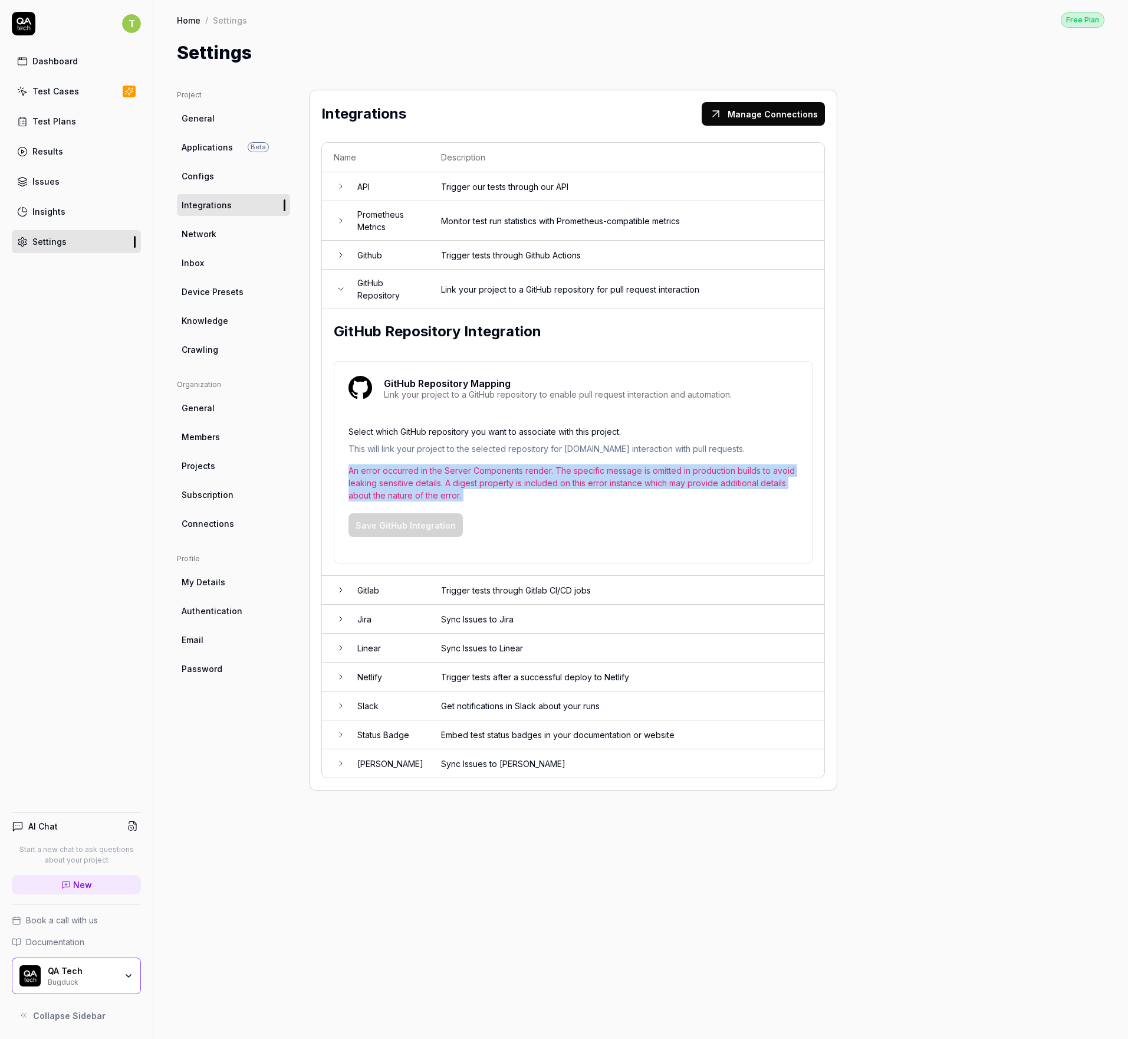
click at [433, 481] on div "An error occurred in the Server Components render. The specific message is omit…" at bounding box center [573, 482] width 449 height 37
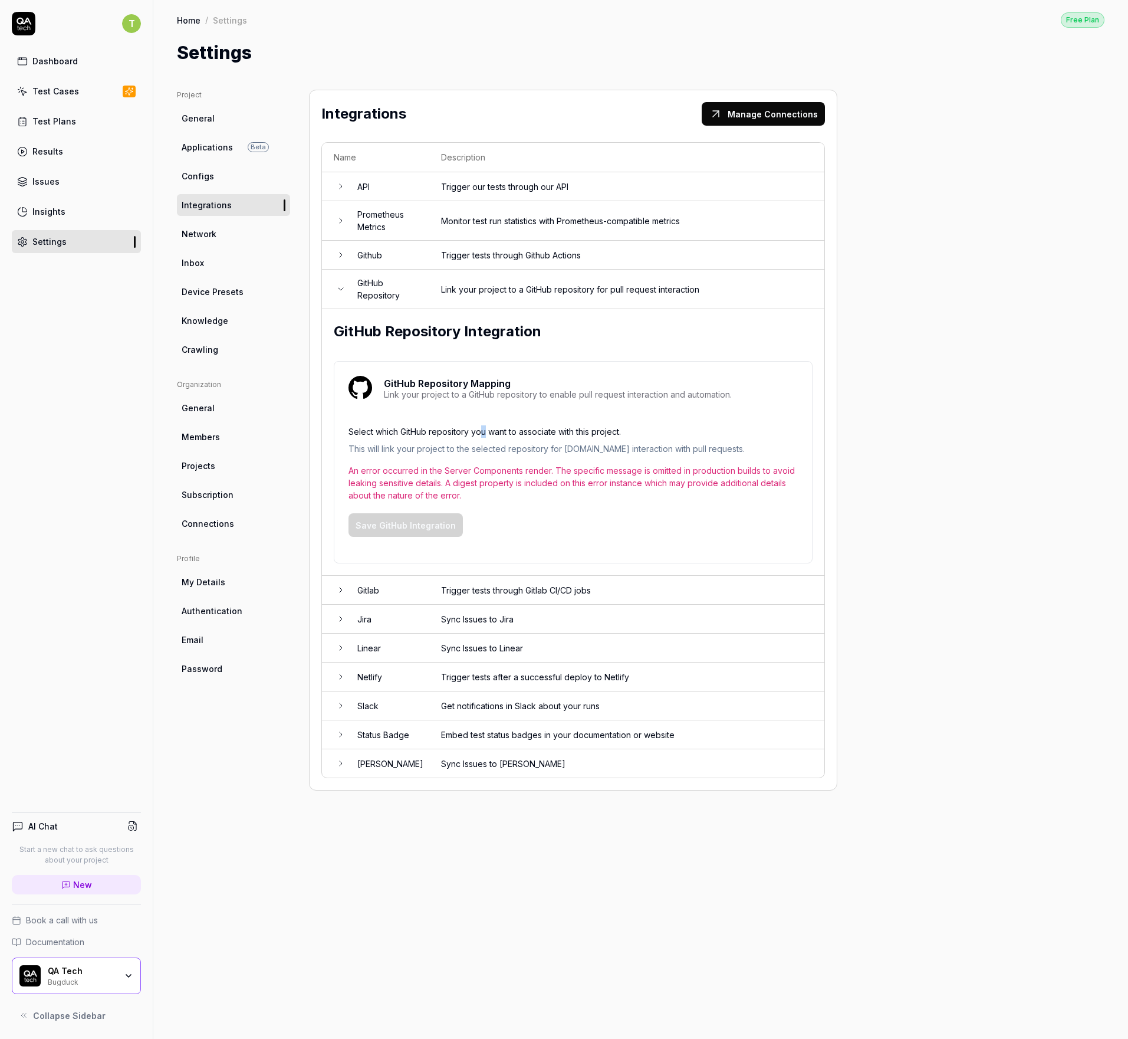
click at [483, 434] on p "Select which GitHub repository you want to associate with this project." at bounding box center [573, 433] width 449 height 17
click at [451, 436] on p "Select which GitHub repository you want to associate with this project." at bounding box center [573, 433] width 449 height 17
click at [221, 521] on span "Connections" at bounding box center [208, 523] width 52 height 12
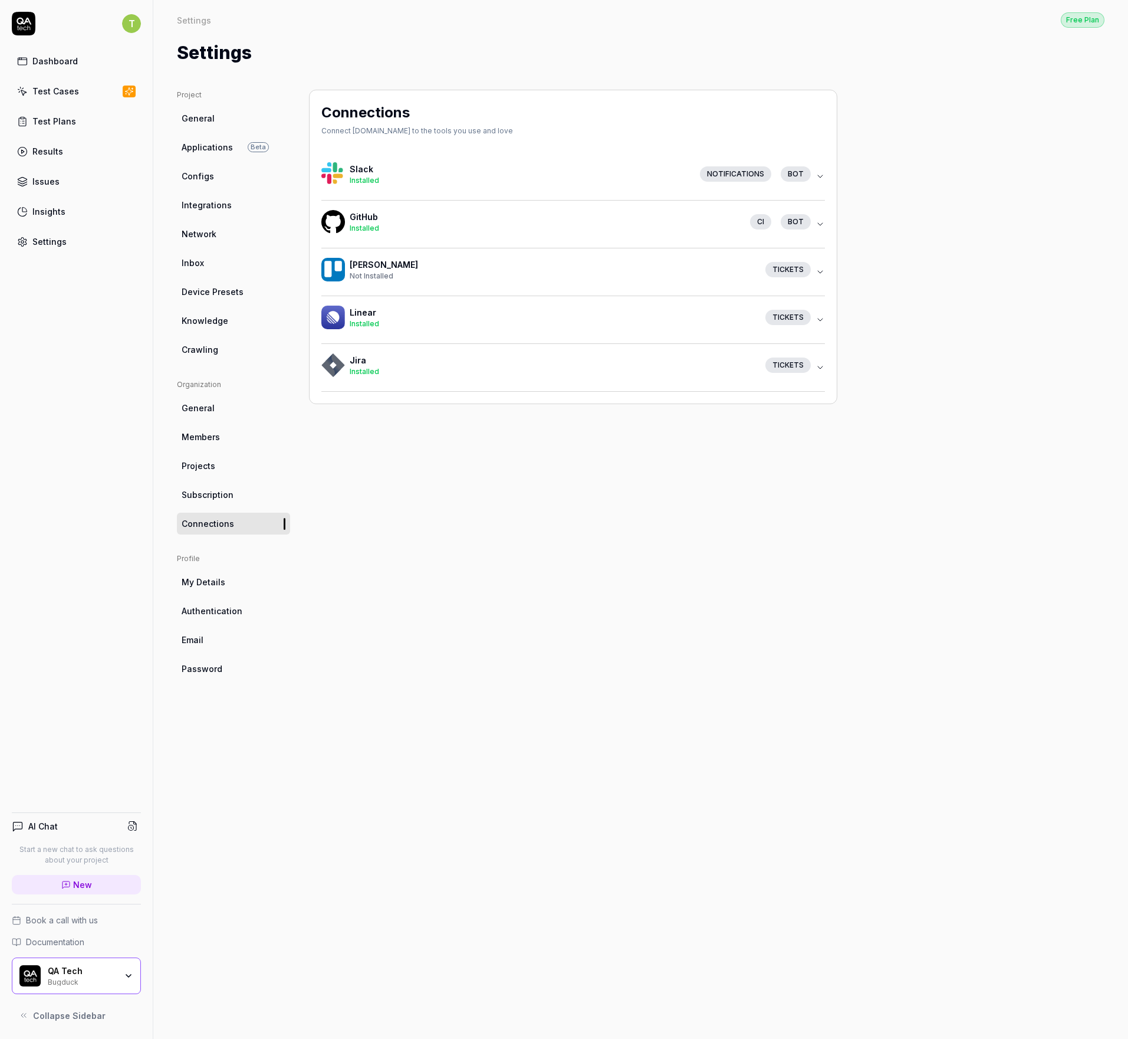
click at [454, 227] on div "Installed" at bounding box center [545, 228] width 391 height 11
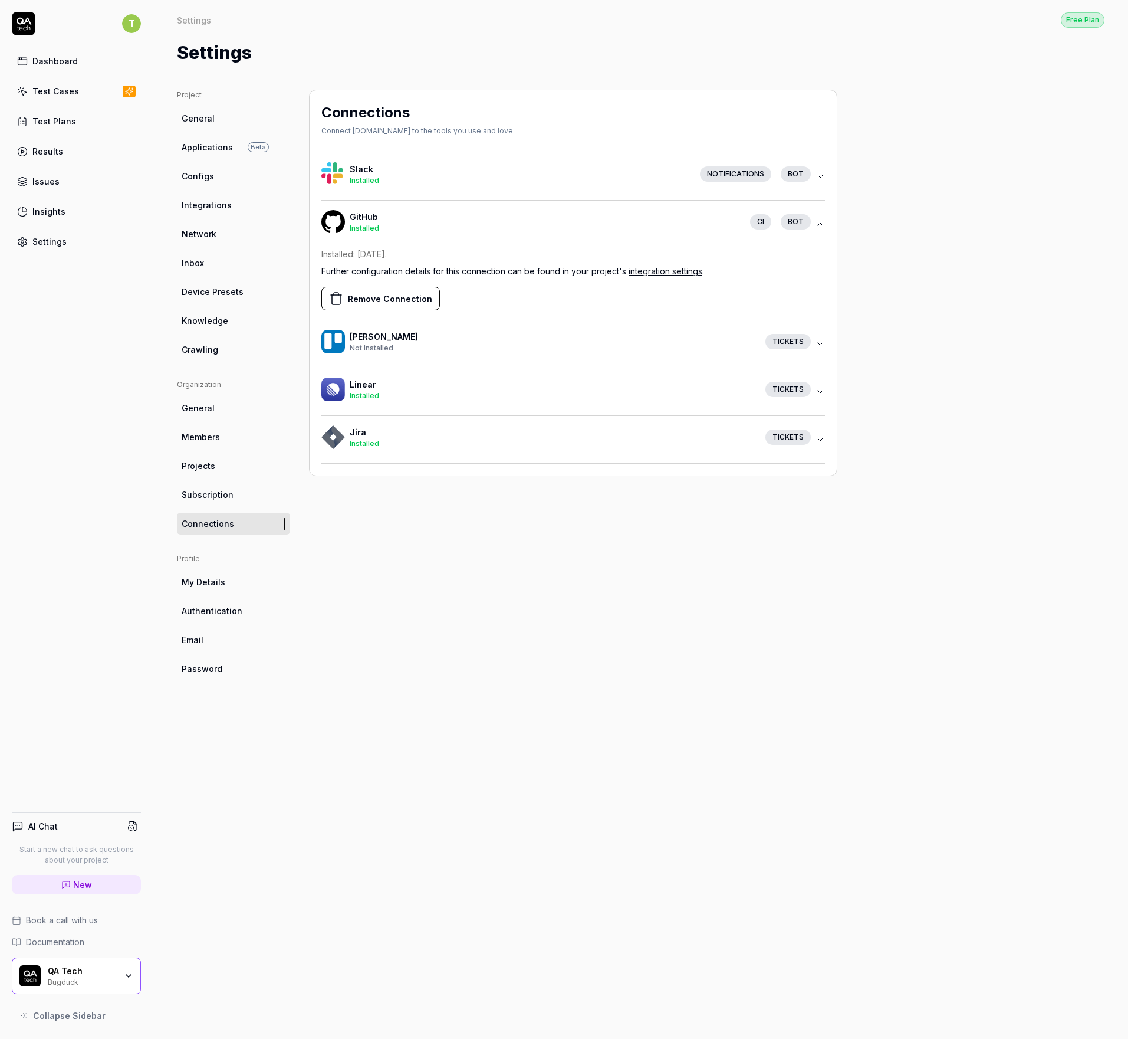
click at [449, 229] on div "Installed" at bounding box center [545, 228] width 391 height 11
